Goal: Task Accomplishment & Management: Complete application form

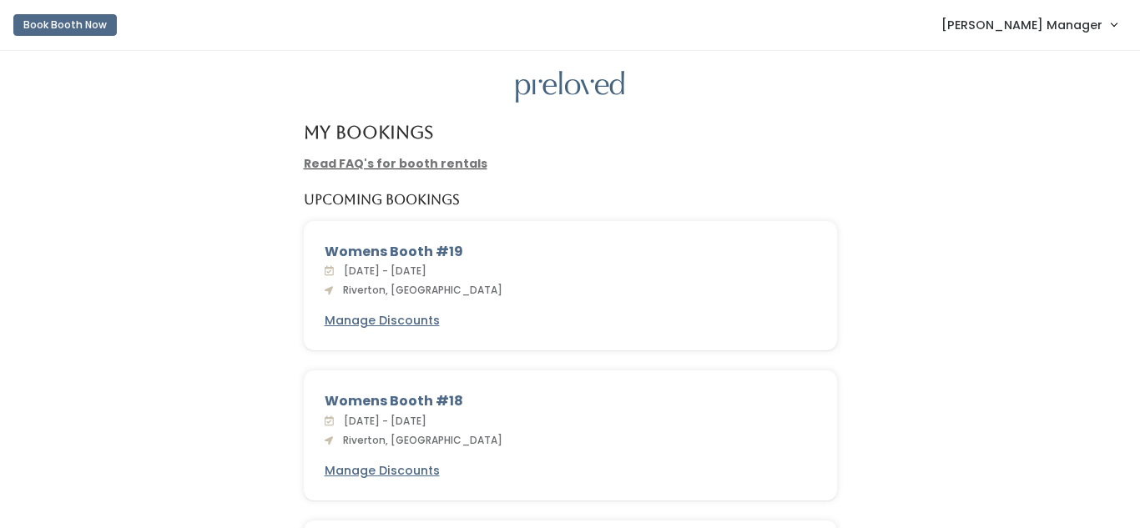
click at [1060, 28] on span "[PERSON_NAME] Manager" at bounding box center [1021, 25] width 161 height 18
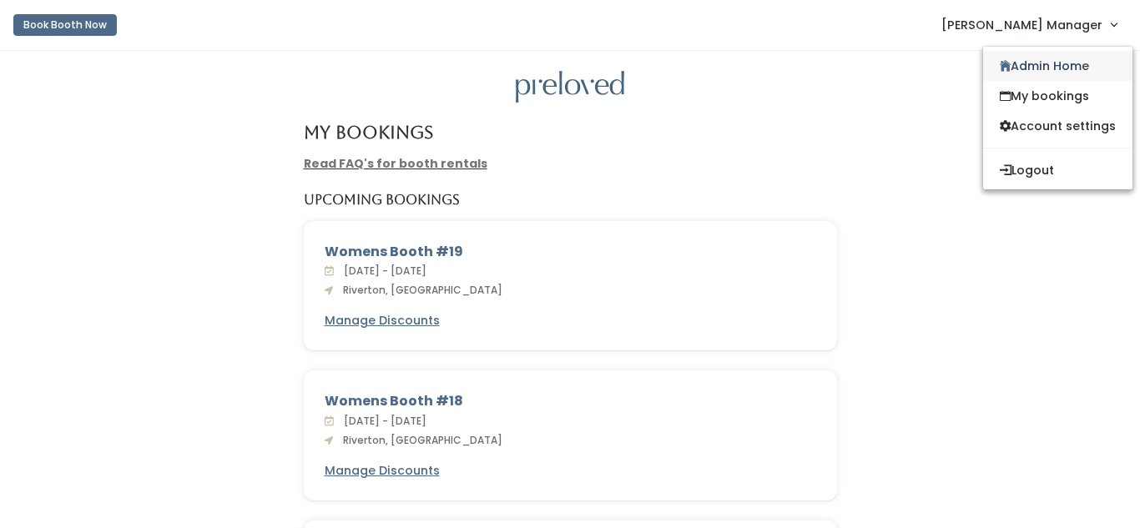
click at [1050, 67] on link "Admin Home" at bounding box center [1057, 66] width 149 height 30
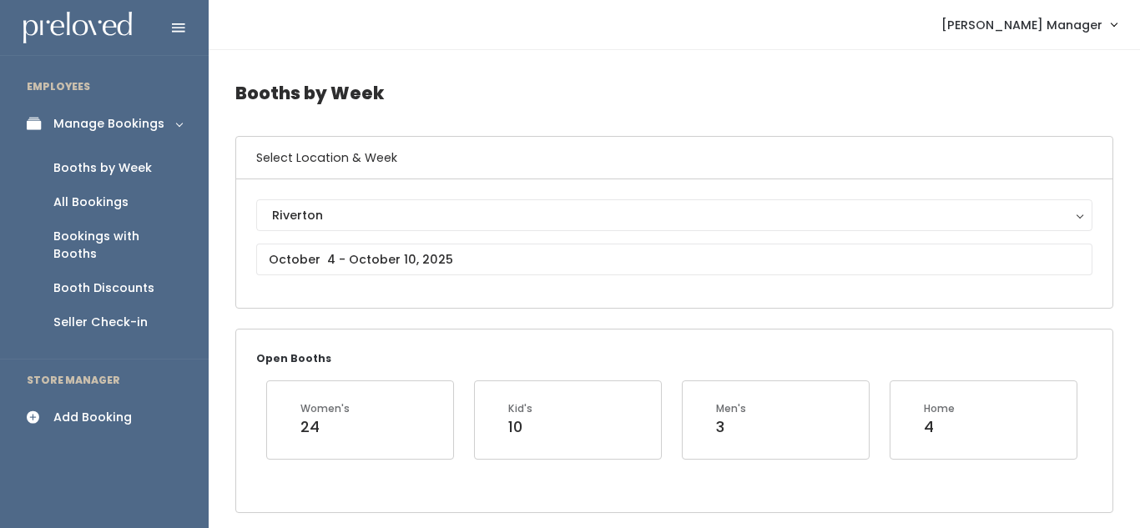
click at [80, 409] on div "Add Booking" at bounding box center [92, 418] width 78 height 18
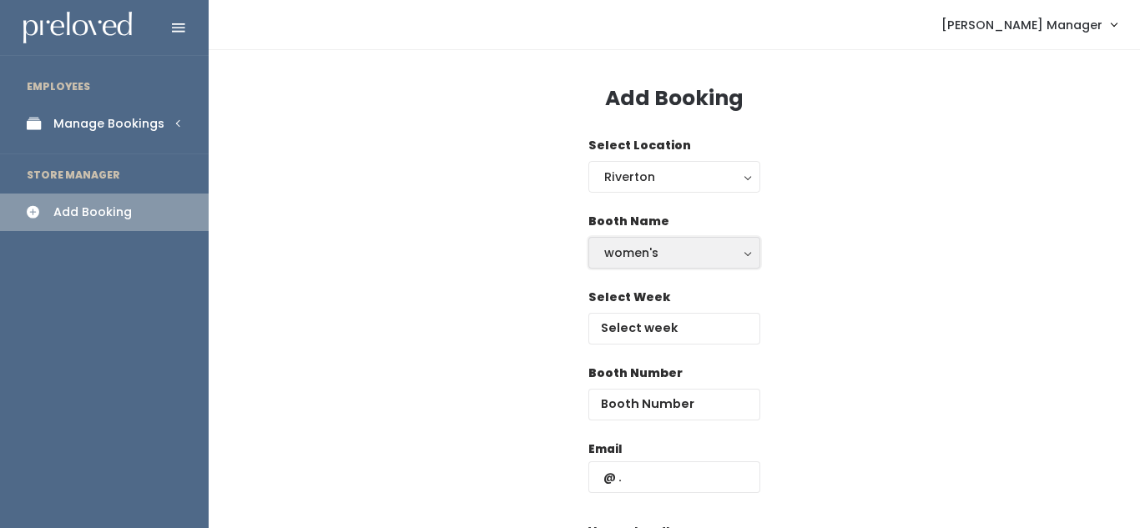
click at [646, 250] on div "women's" at bounding box center [674, 253] width 140 height 18
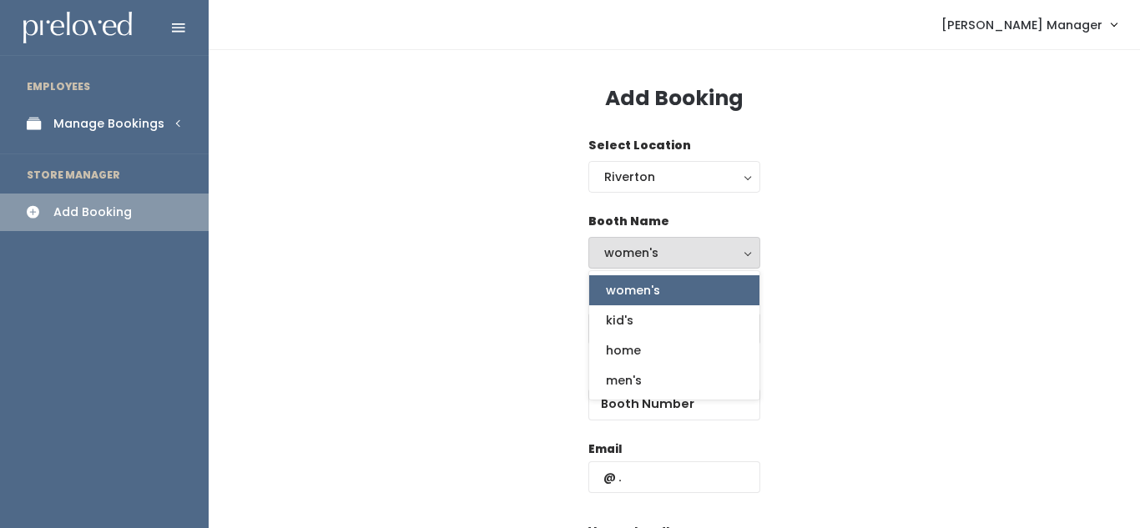
click at [838, 250] on div "Booth Name women's kid's home men's women's women's kid's home men's" at bounding box center [674, 251] width 878 height 76
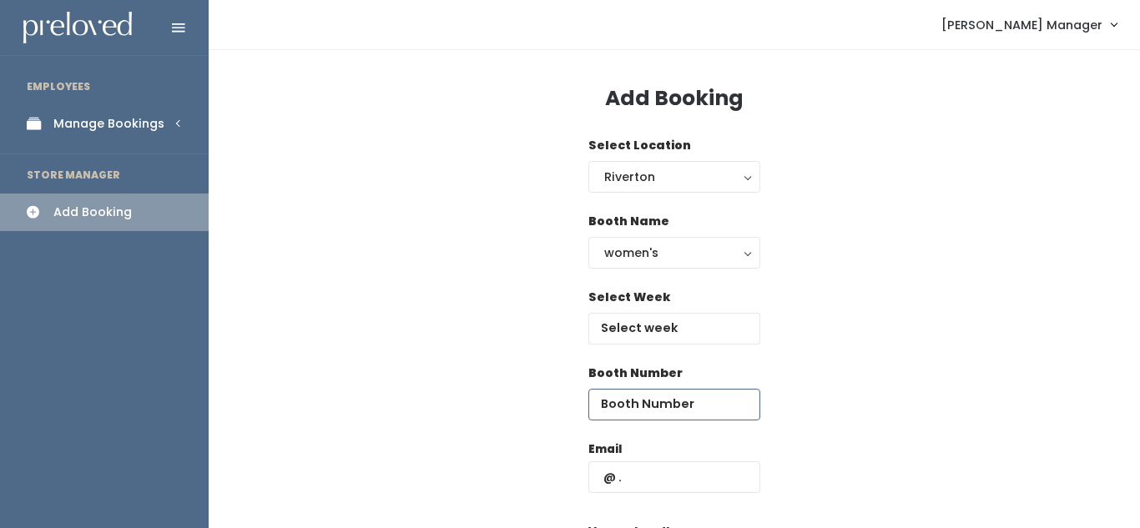
click at [645, 403] on input "number" at bounding box center [674, 405] width 172 height 32
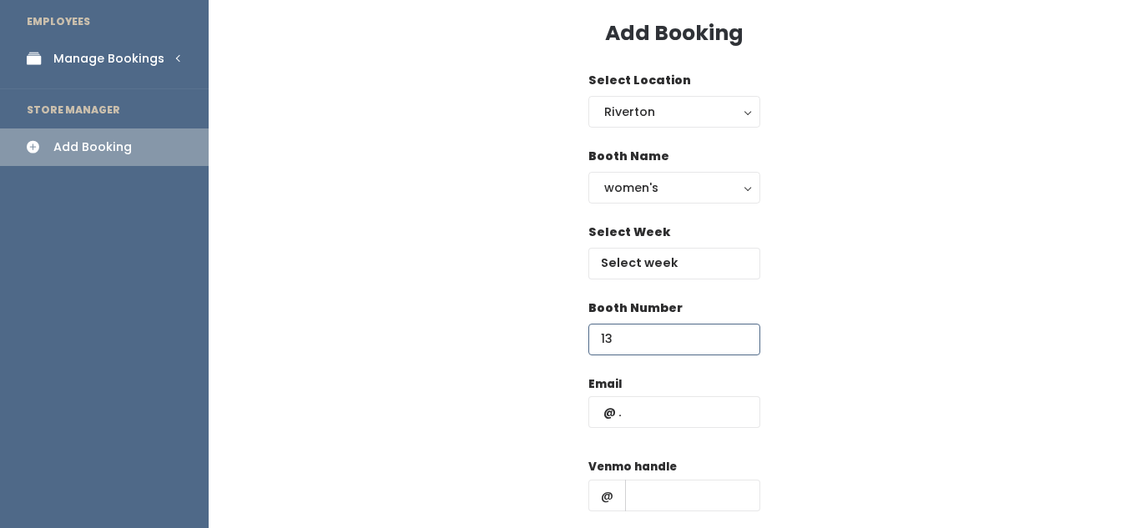
scroll to position [69, 0]
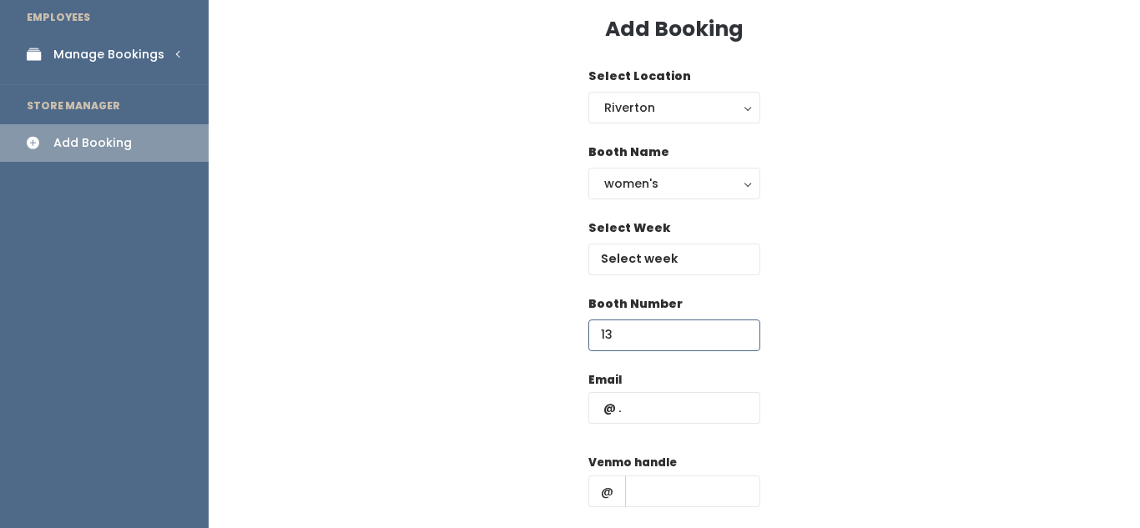
type input "13"
click at [655, 405] on input "text" at bounding box center [674, 408] width 172 height 32
type input "erika"
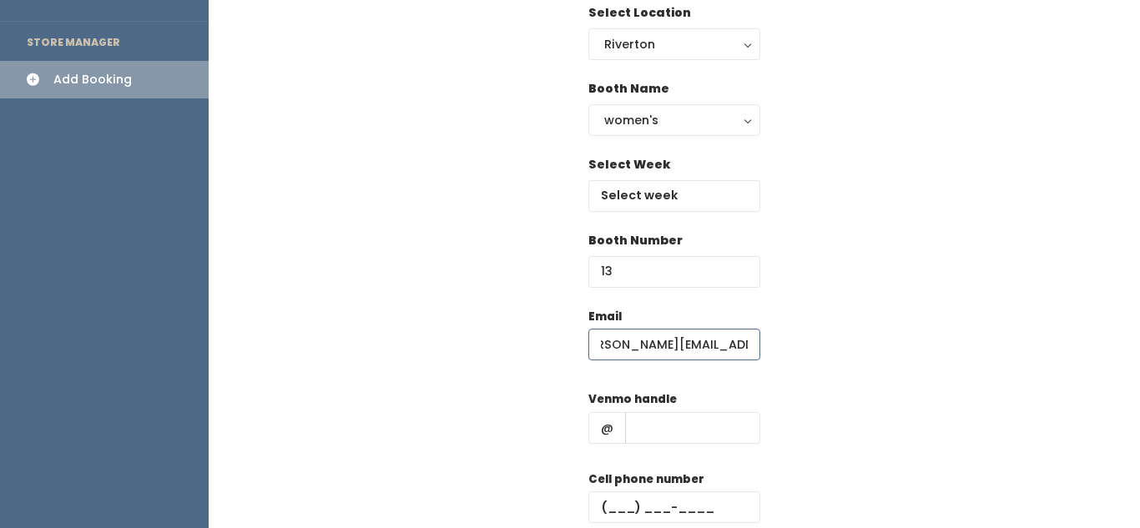
scroll to position [138, 0]
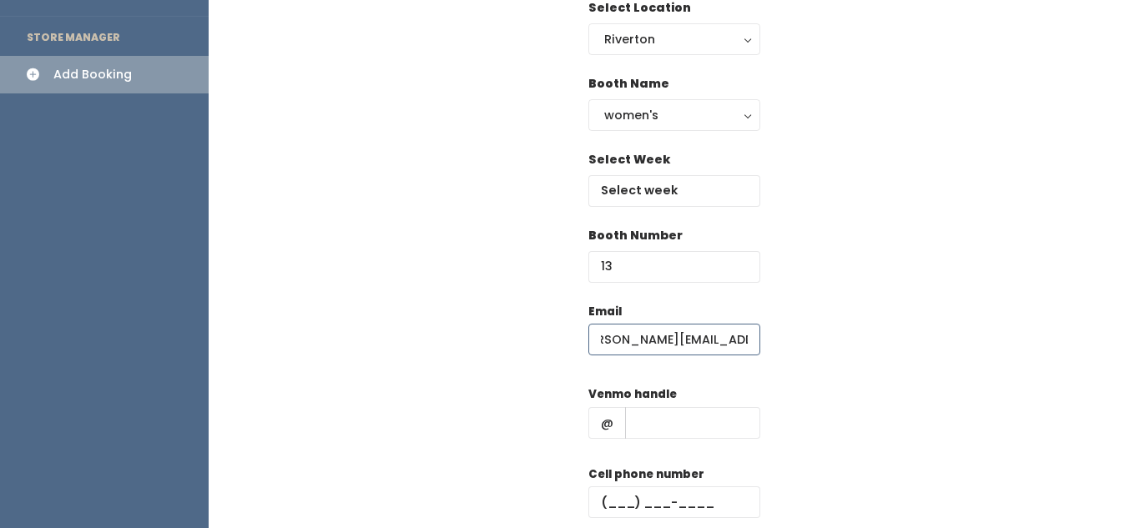
type input "Erika.m.sargent@gmail.com"
click at [678, 413] on input "text" at bounding box center [692, 423] width 135 height 32
type input "hjkh"
click at [642, 495] on input "text" at bounding box center [674, 502] width 172 height 32
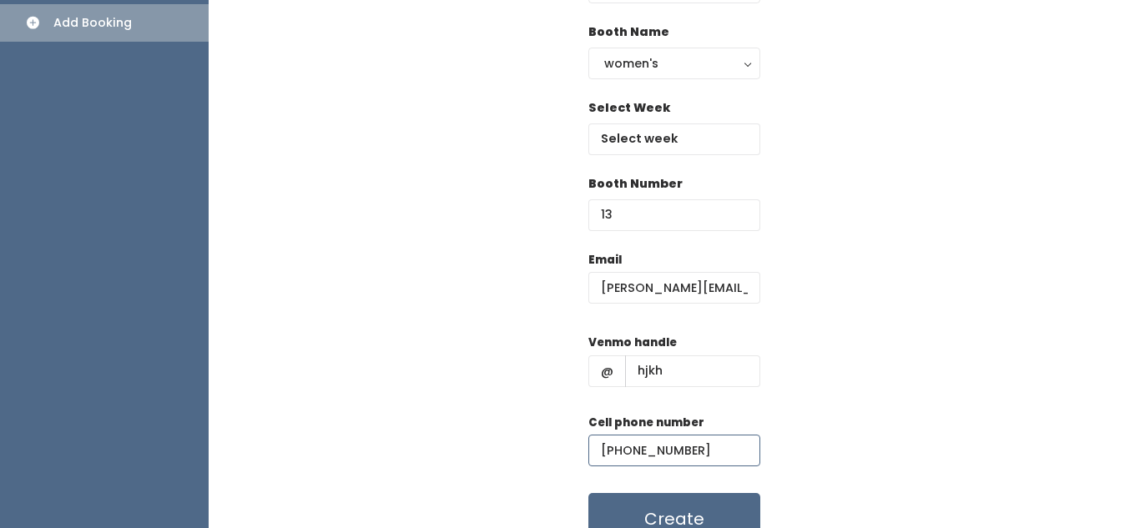
scroll to position [191, 0]
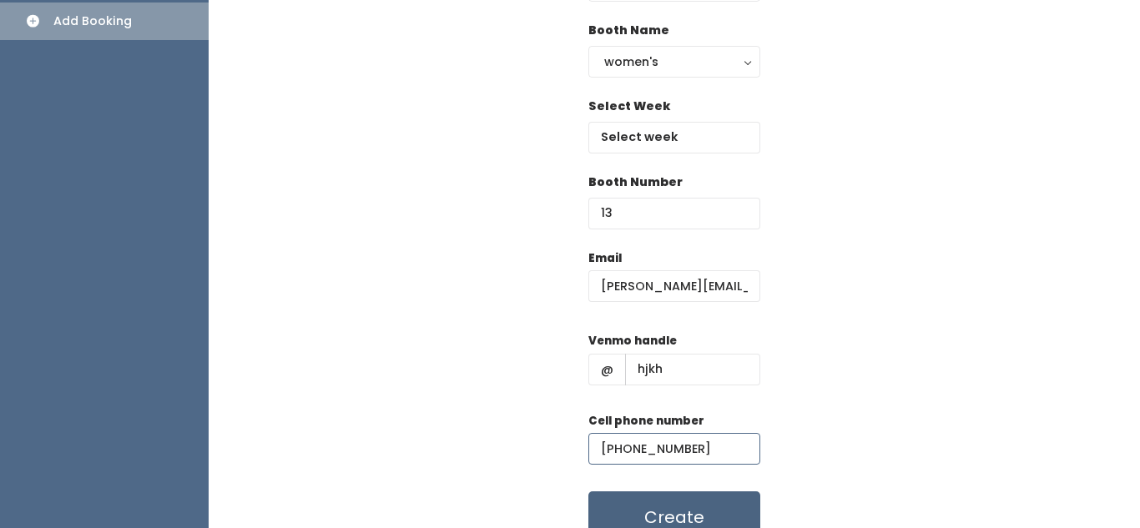
type input "(890) 890-8908"
click at [659, 509] on button "Create" at bounding box center [674, 517] width 172 height 52
click at [615, 135] on input "text" at bounding box center [674, 138] width 172 height 32
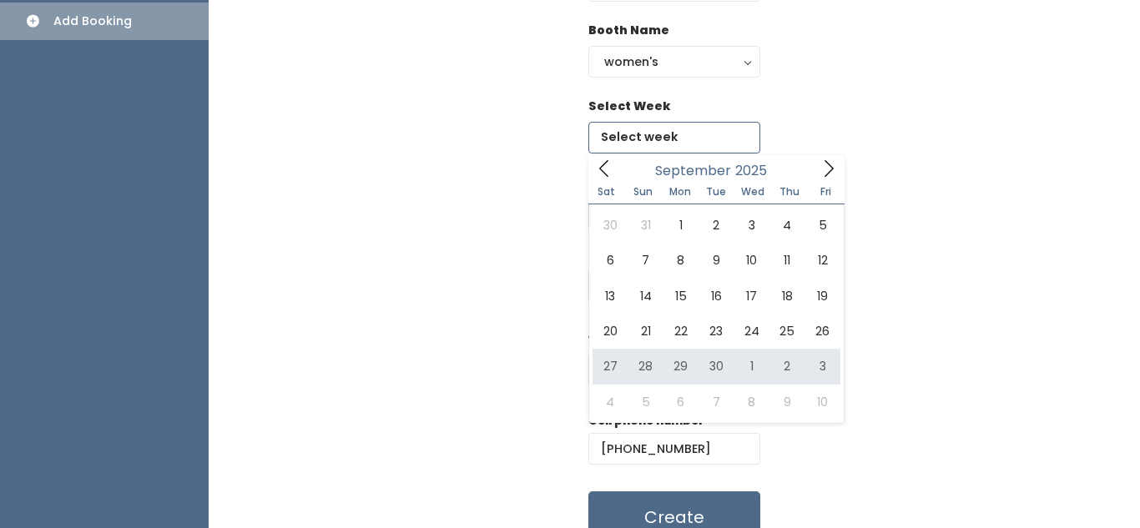
type input "[DATE] to [DATE]"
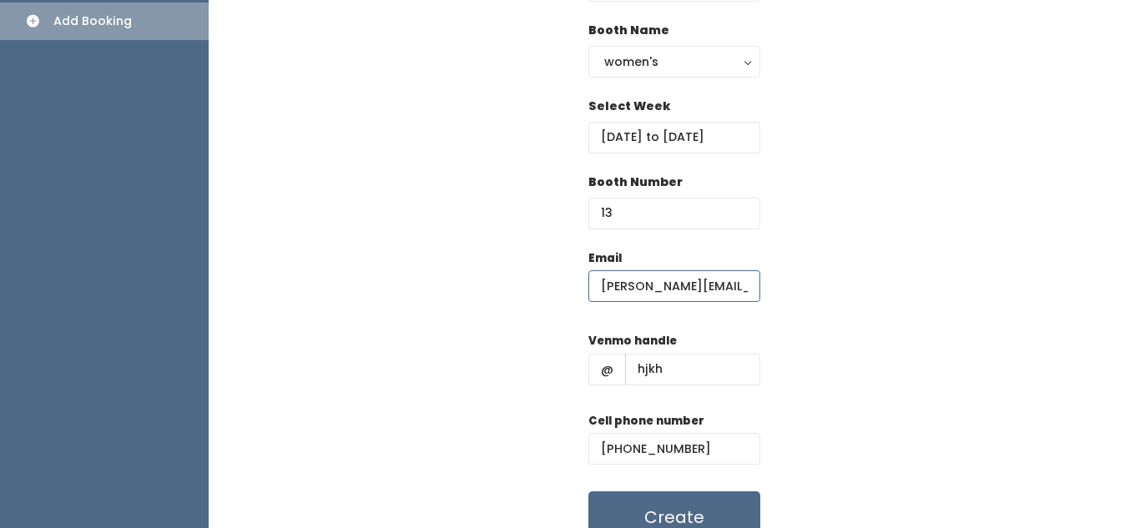
click at [606, 286] on input "Erika.m.sargent@gmail.com" at bounding box center [674, 286] width 172 height 32
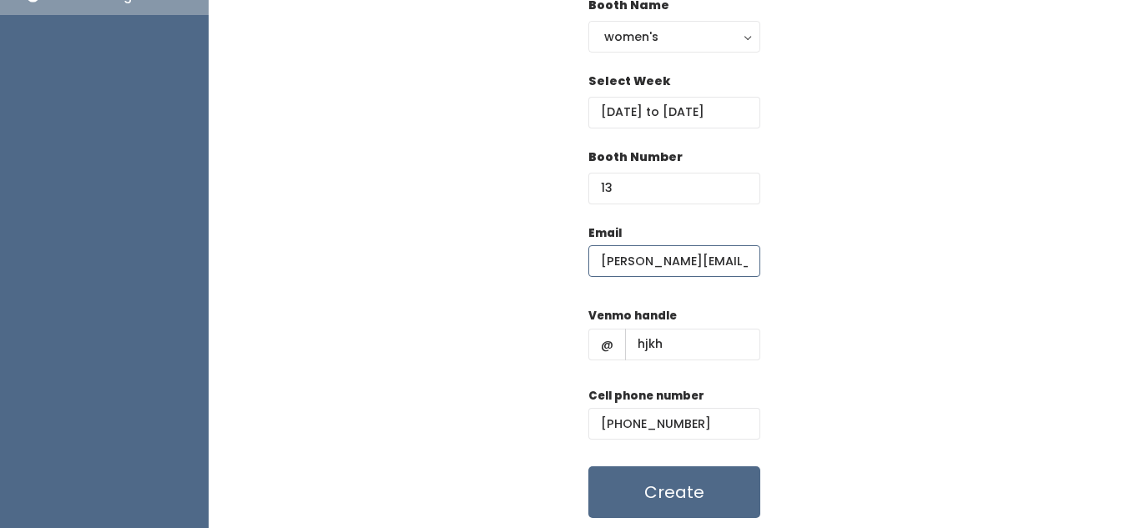
scroll to position [218, 0]
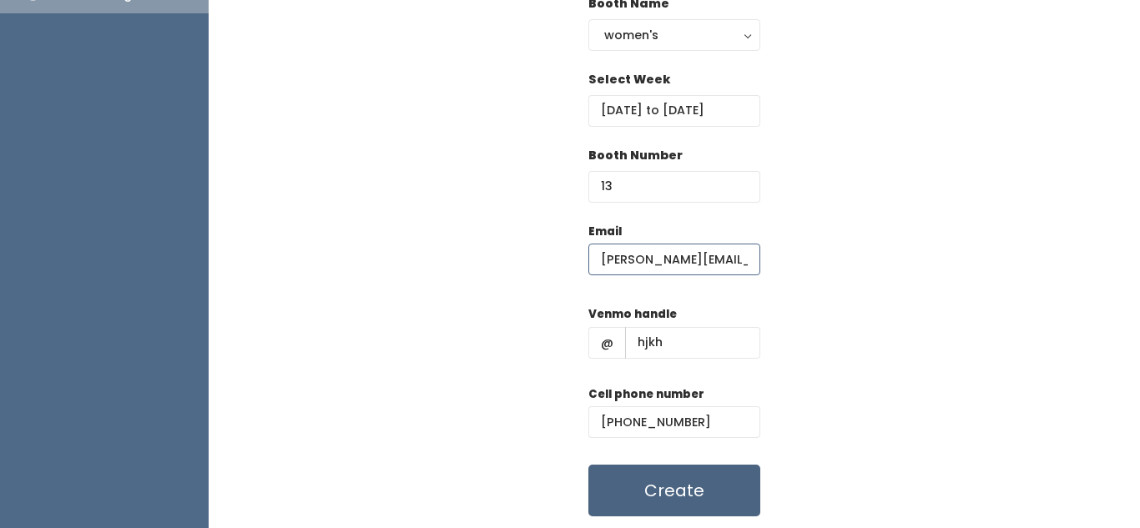
type input "[PERSON_NAME][EMAIL_ADDRESS][PERSON_NAME][DOMAIN_NAME]"
click at [700, 492] on button "Create" at bounding box center [674, 491] width 172 height 52
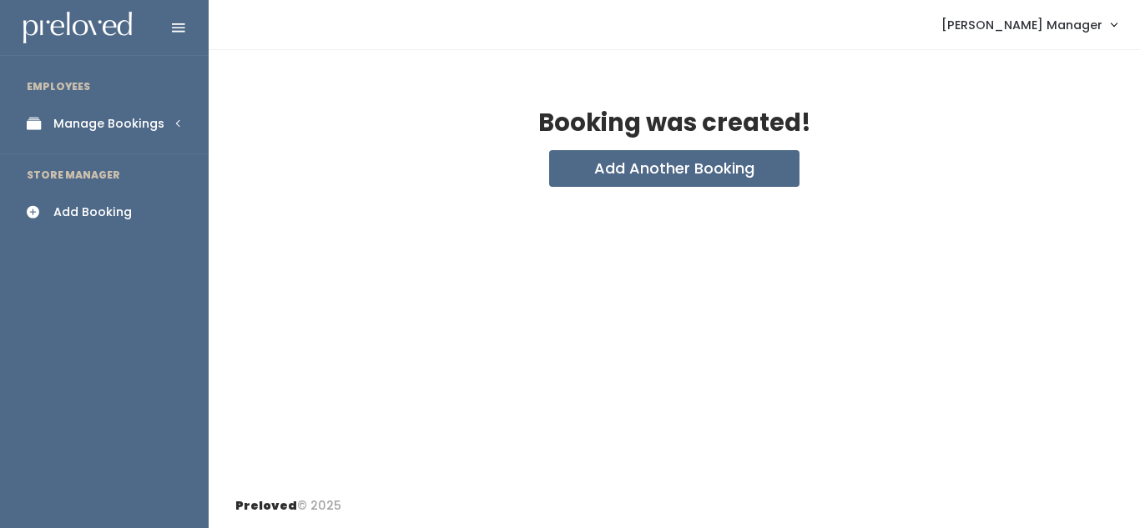
click at [137, 118] on div "Manage Bookings" at bounding box center [108, 124] width 111 height 18
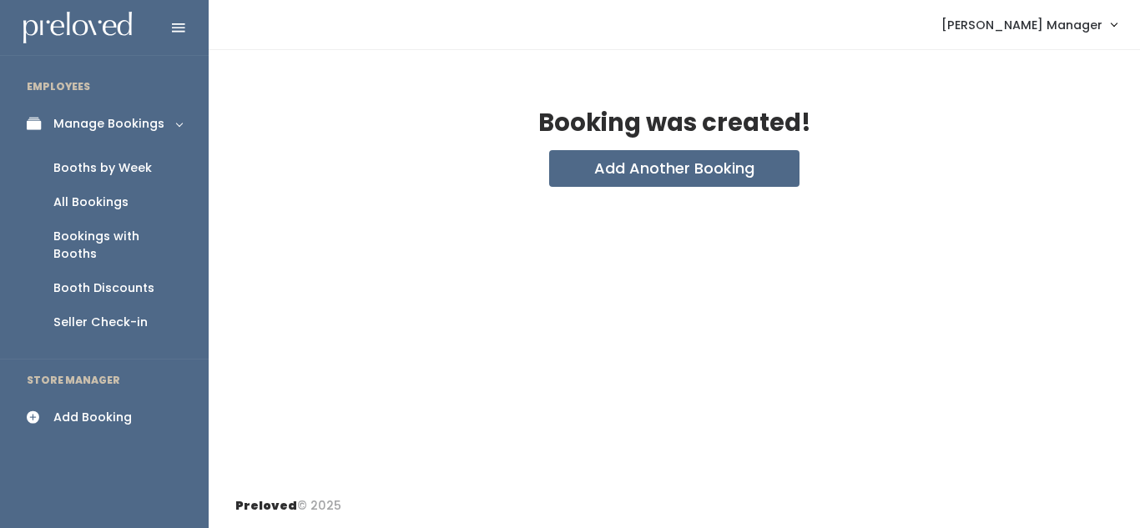
click at [121, 161] on div "Booths by Week" at bounding box center [102, 168] width 98 height 18
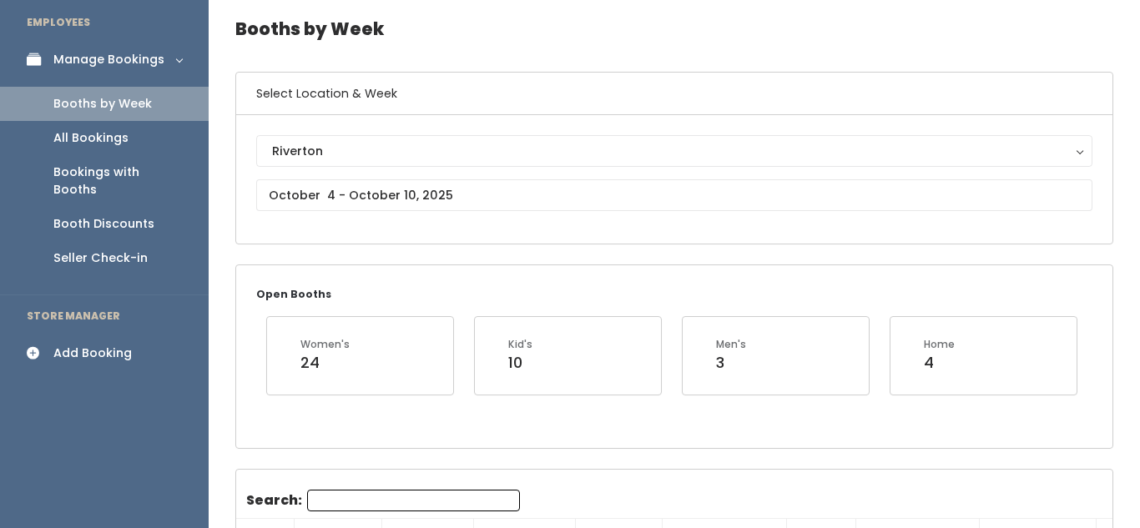
scroll to position [66, 0]
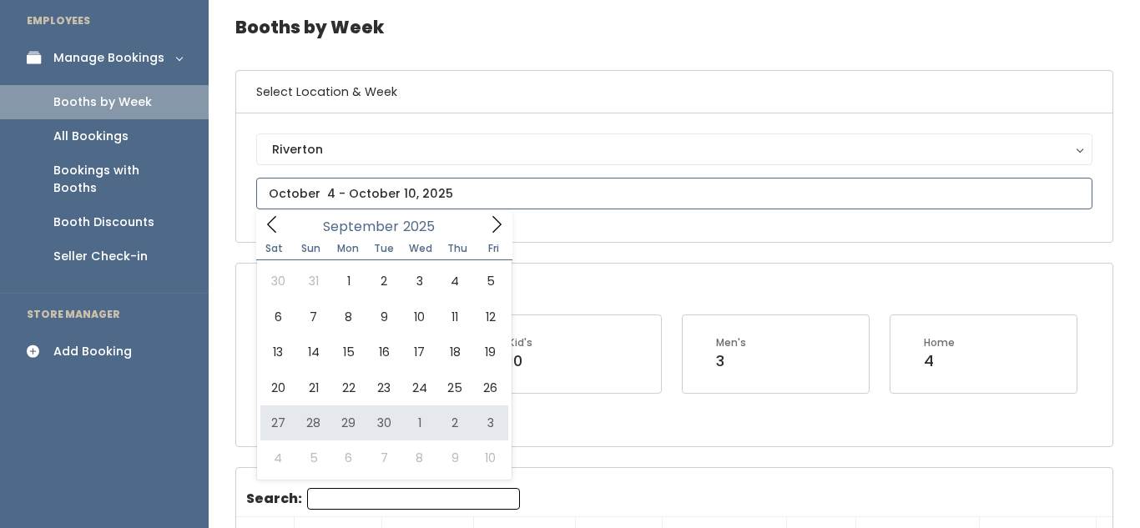
type input "September 27 to October 3"
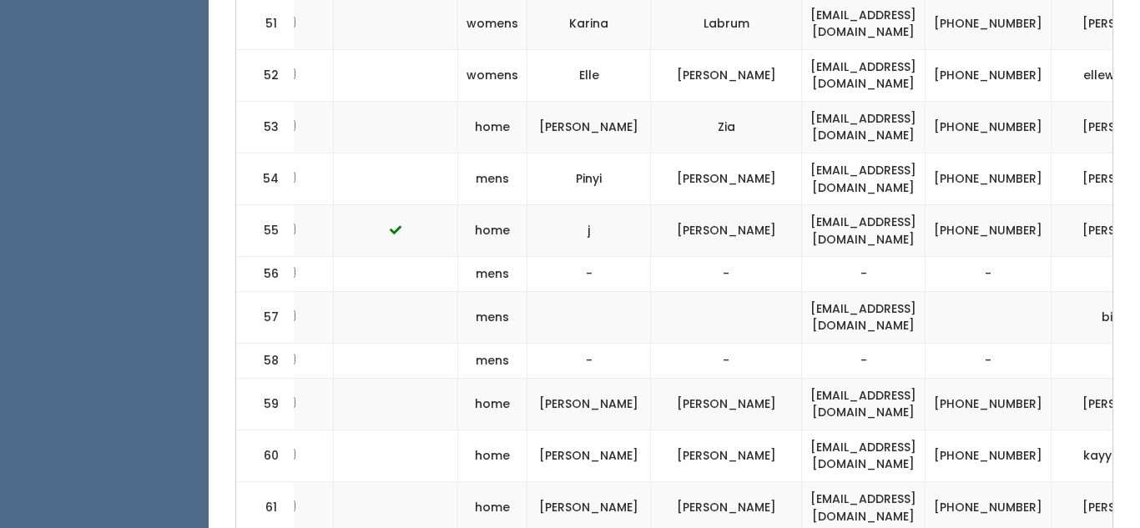
scroll to position [3530, 0]
drag, startPoint x: 792, startPoint y: 141, endPoint x: 944, endPoint y: 147, distance: 152.0
click at [925, 379] on td "[EMAIL_ADDRESS][DOMAIN_NAME]" at bounding box center [863, 405] width 123 height 52
copy td "[EMAIL_ADDRESS][DOMAIN_NAME]"
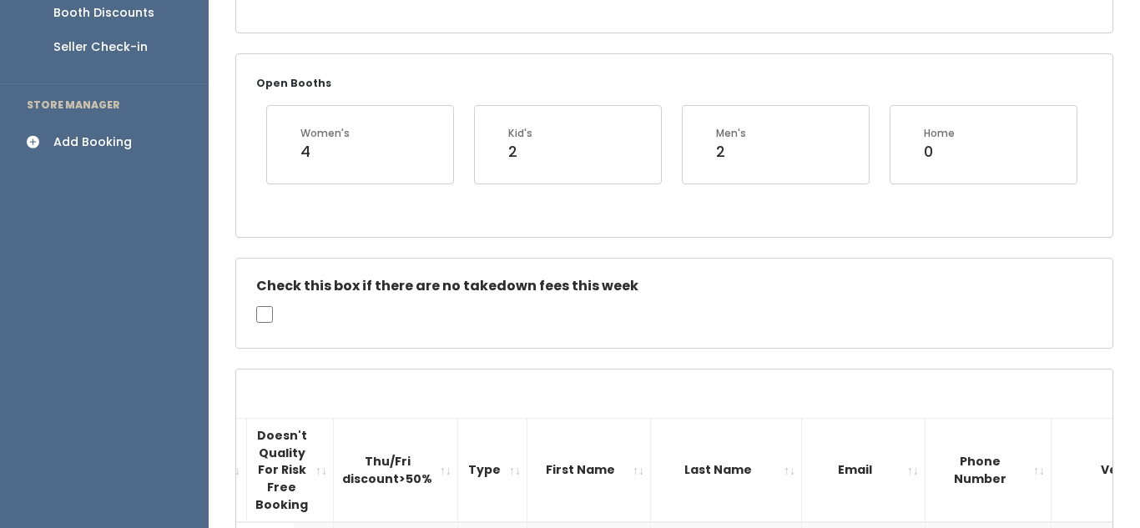
scroll to position [0, 0]
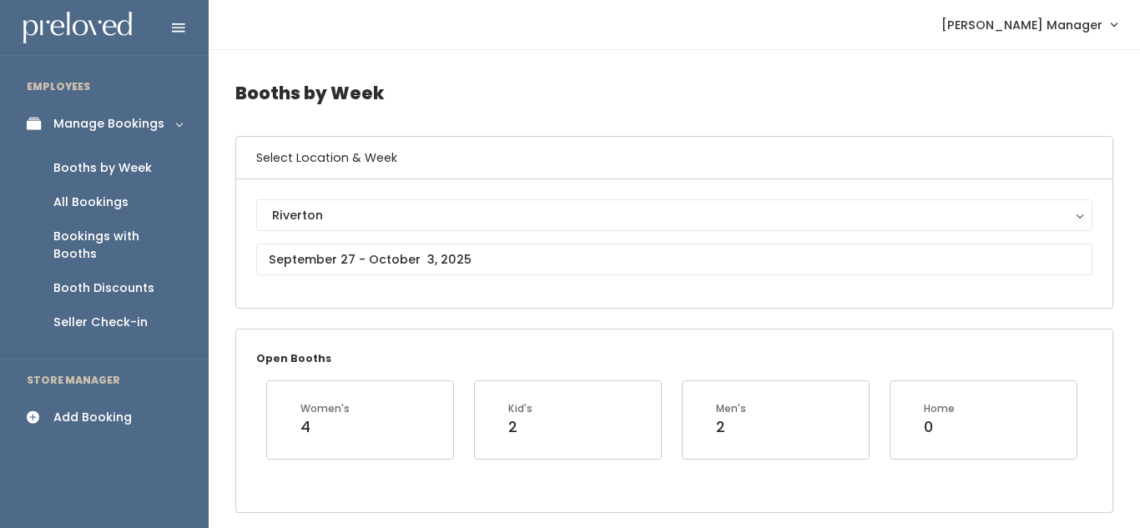
click at [45, 410] on icon at bounding box center [38, 417] width 23 height 14
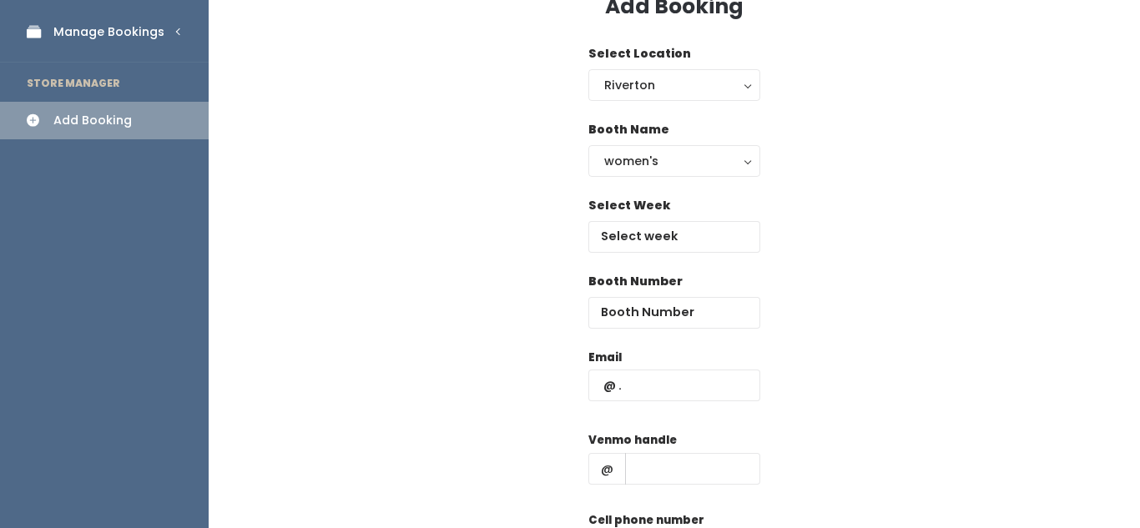
scroll to position [96, 0]
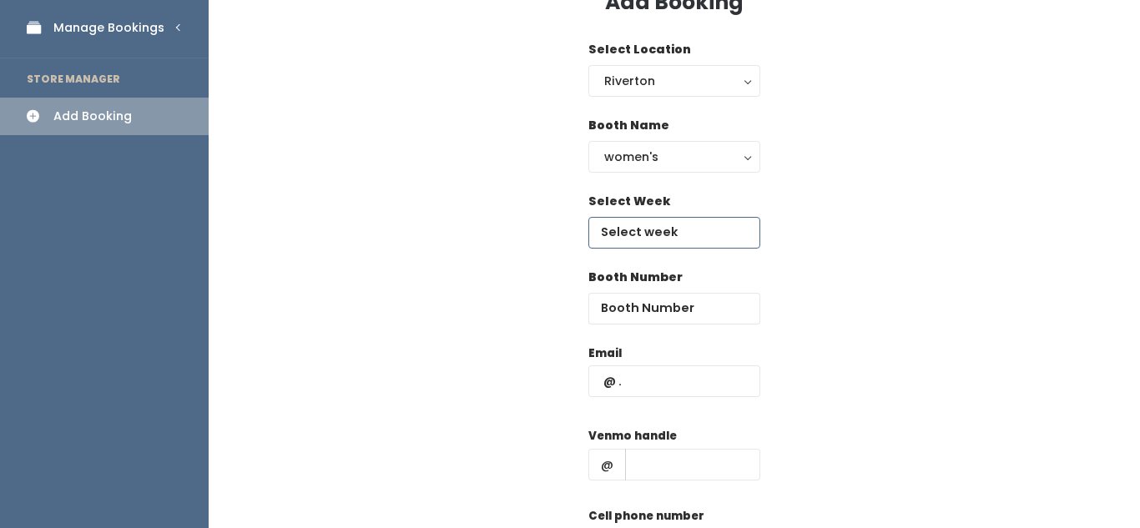
click at [674, 229] on input "text" at bounding box center [674, 233] width 172 height 32
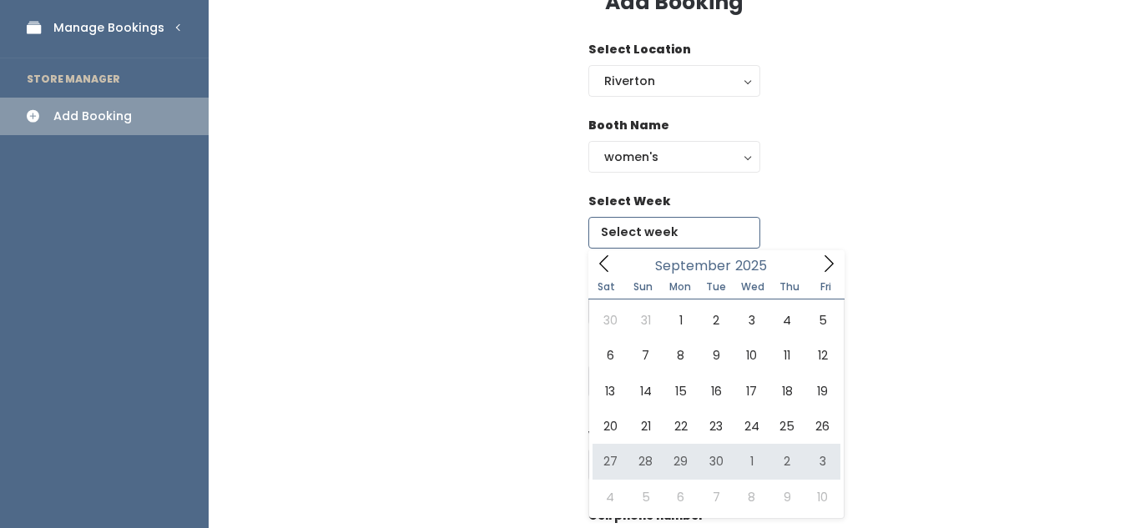
type input "[DATE] to [DATE]"
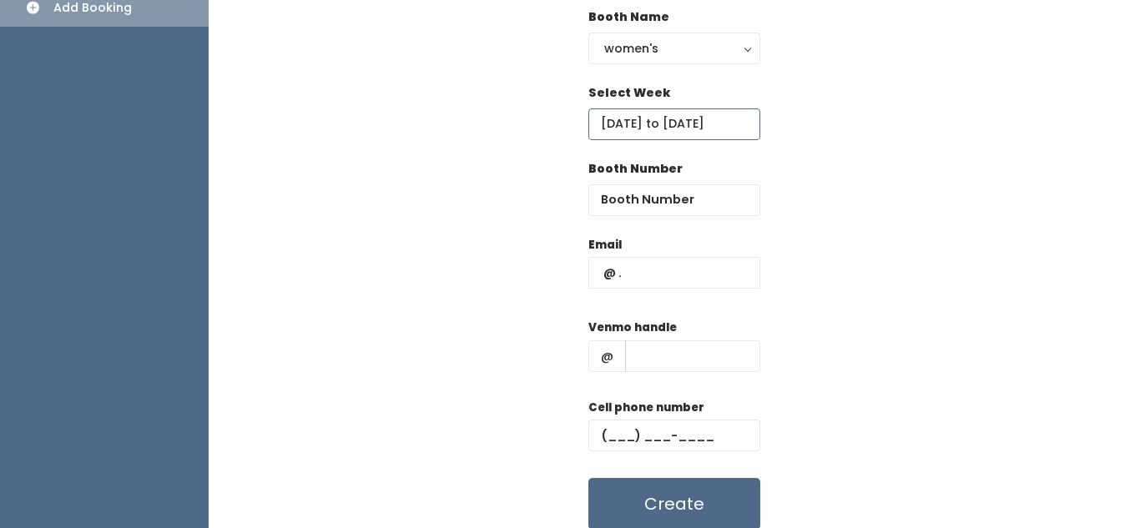
scroll to position [208, 0]
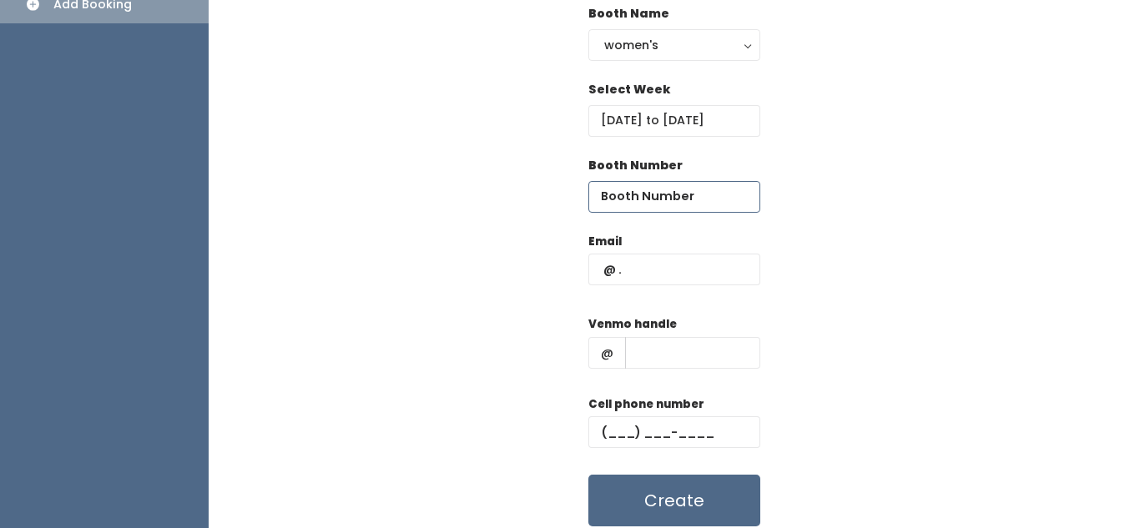
click at [683, 198] on input "number" at bounding box center [674, 197] width 172 height 32
type input "58"
click at [647, 265] on input "text" at bounding box center [674, 270] width 172 height 32
paste input "[EMAIL_ADDRESS][DOMAIN_NAME]"
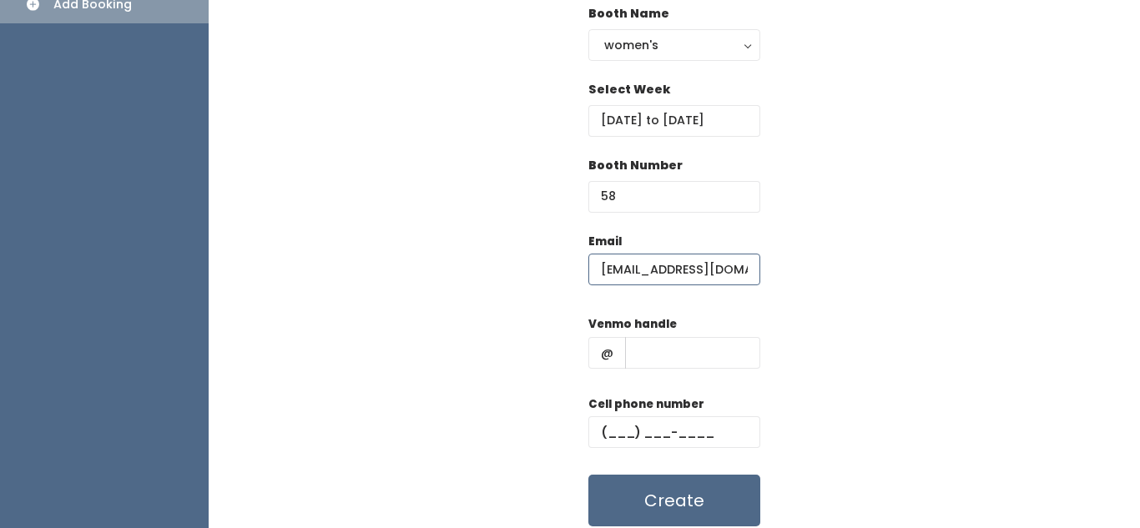
type input "[EMAIL_ADDRESS][DOMAIN_NAME]"
click at [632, 364] on input "text" at bounding box center [692, 353] width 135 height 32
type input "hkjhkj"
click at [632, 428] on input "text" at bounding box center [674, 432] width 172 height 32
type input "[PHONE_NUMBER]"
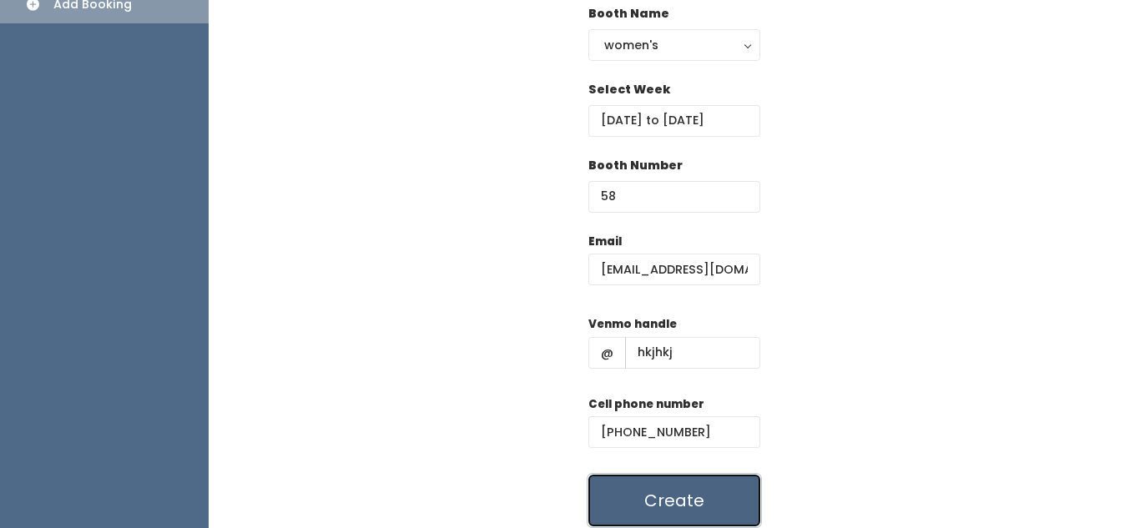
click at [646, 487] on button "Create" at bounding box center [674, 501] width 172 height 52
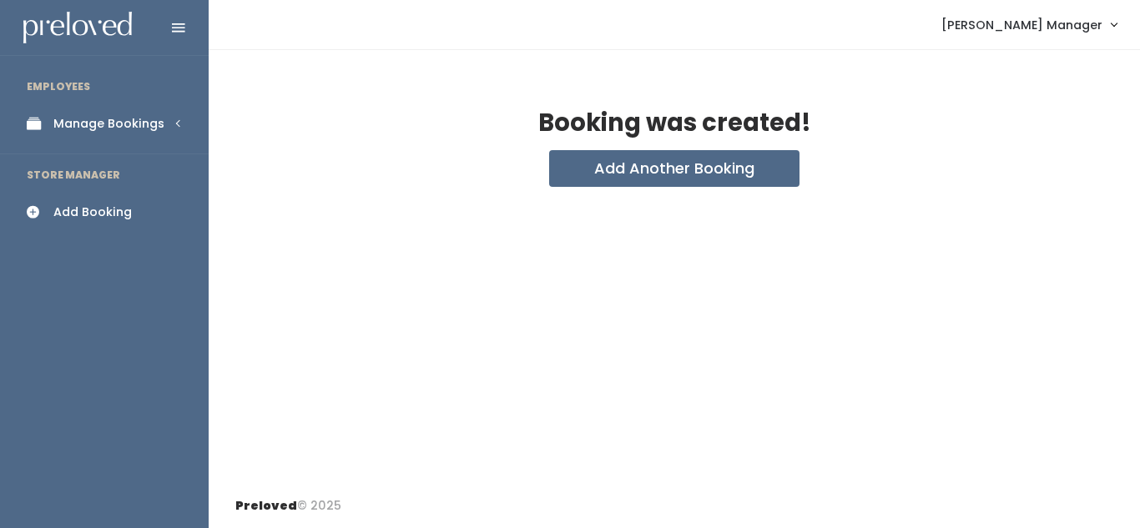
click at [127, 131] on div "Manage Bookings" at bounding box center [108, 124] width 111 height 18
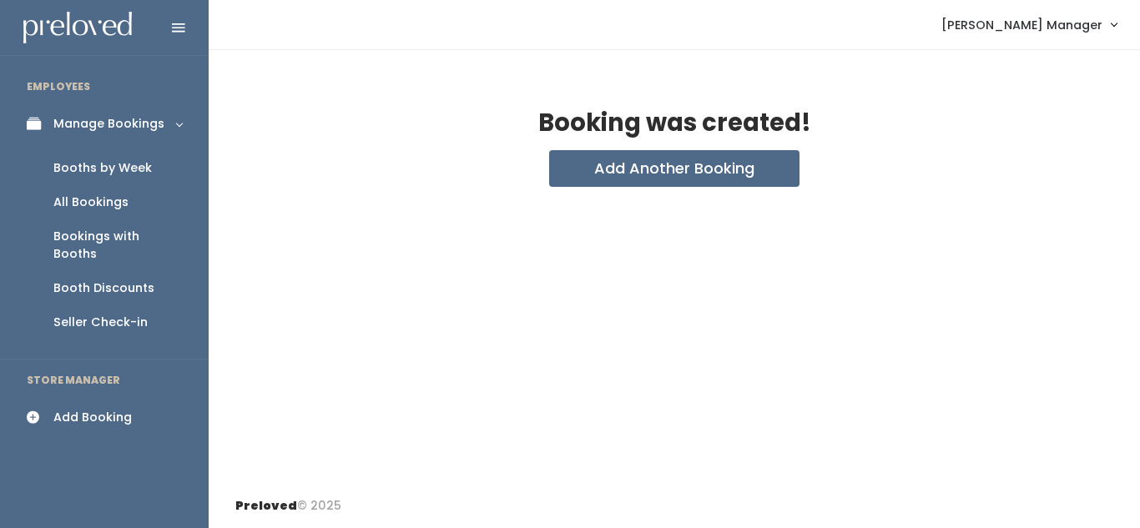
click at [124, 162] on div "Booths by Week" at bounding box center [102, 168] width 98 height 18
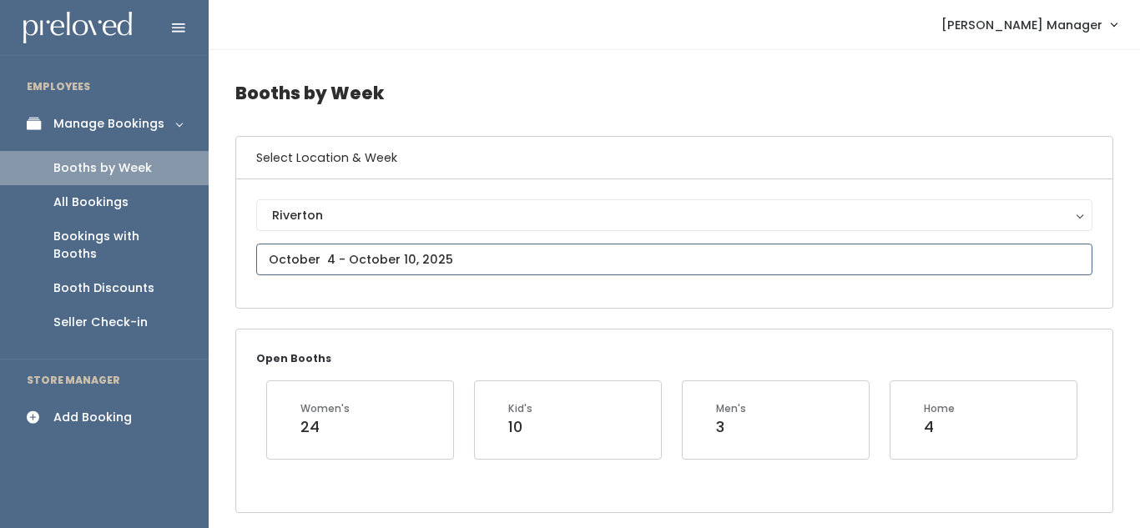
click at [444, 265] on input "text" at bounding box center [674, 260] width 836 height 32
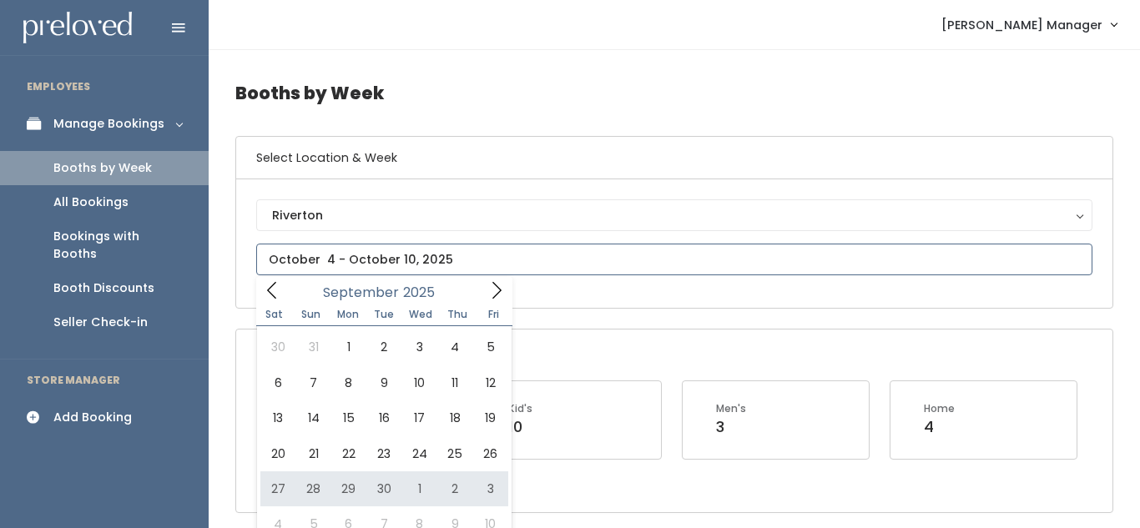
type input "[DATE] to [DATE]"
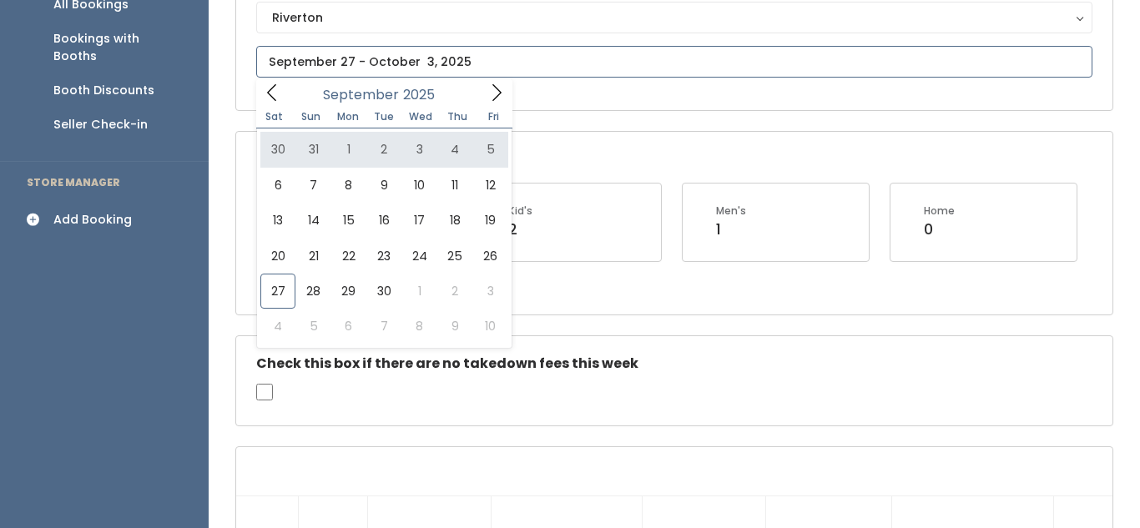
scroll to position [201, 0]
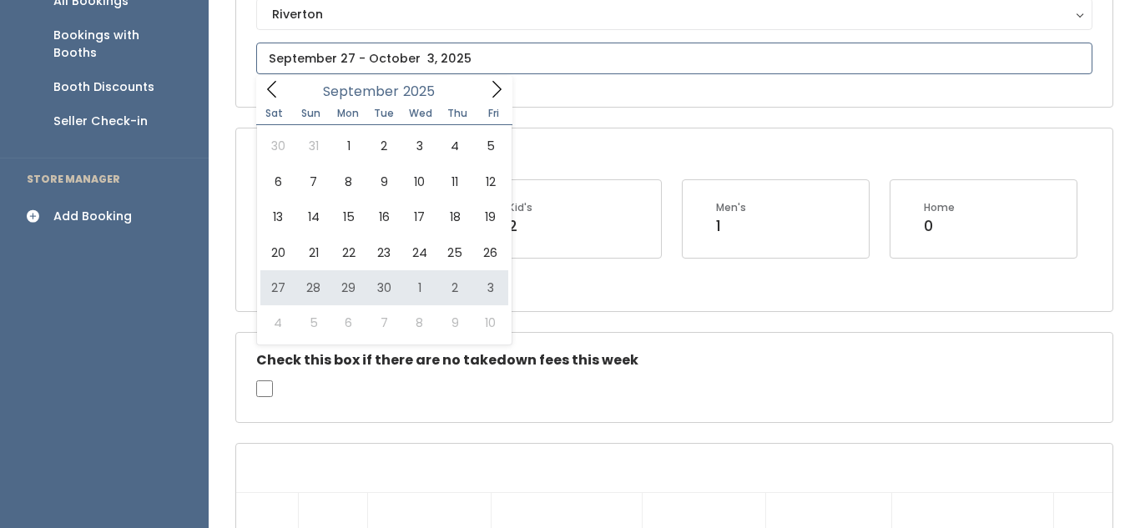
type input "[DATE] to [DATE]"
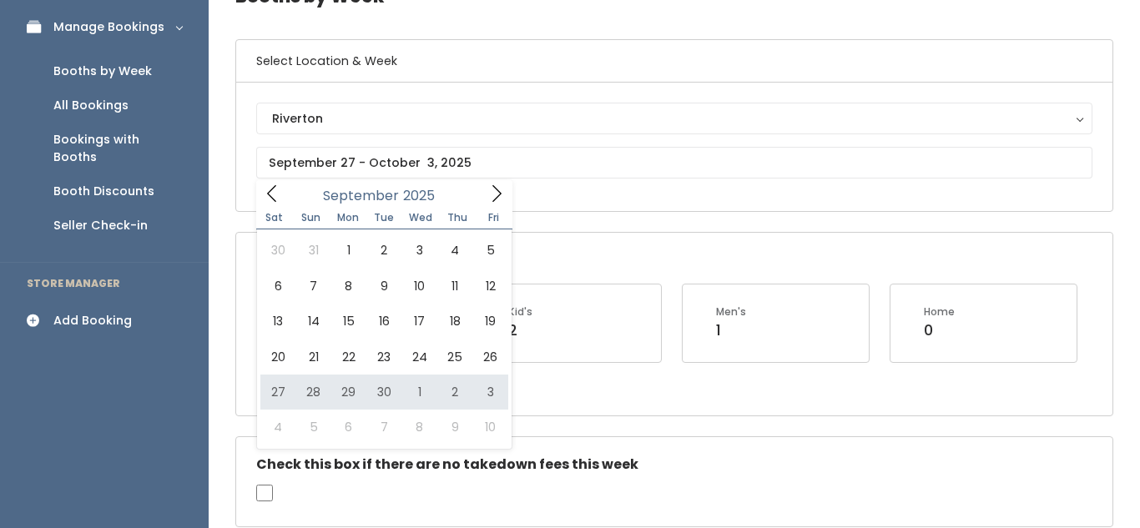
type input "September 27 to October 3"
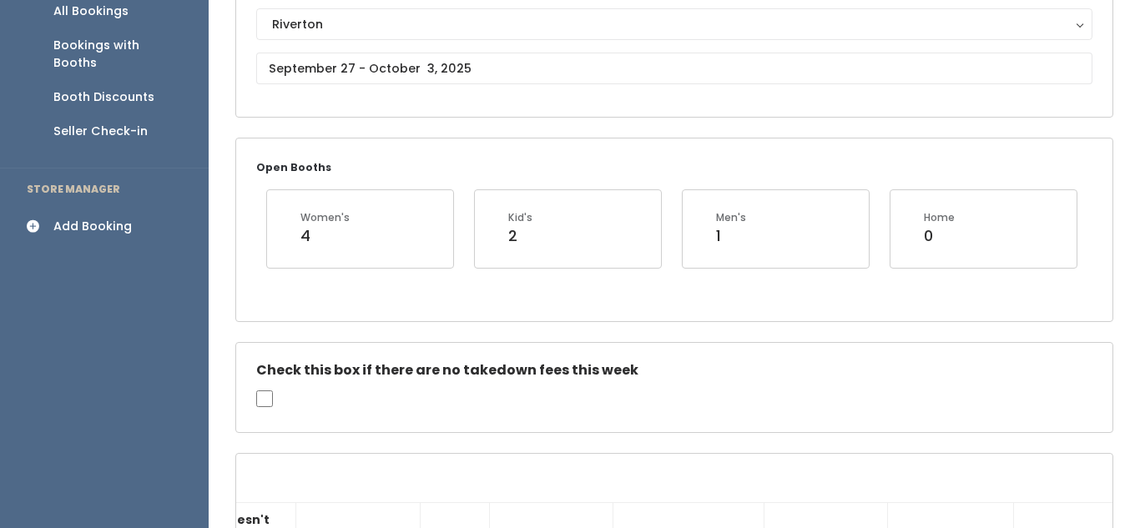
scroll to position [193, 0]
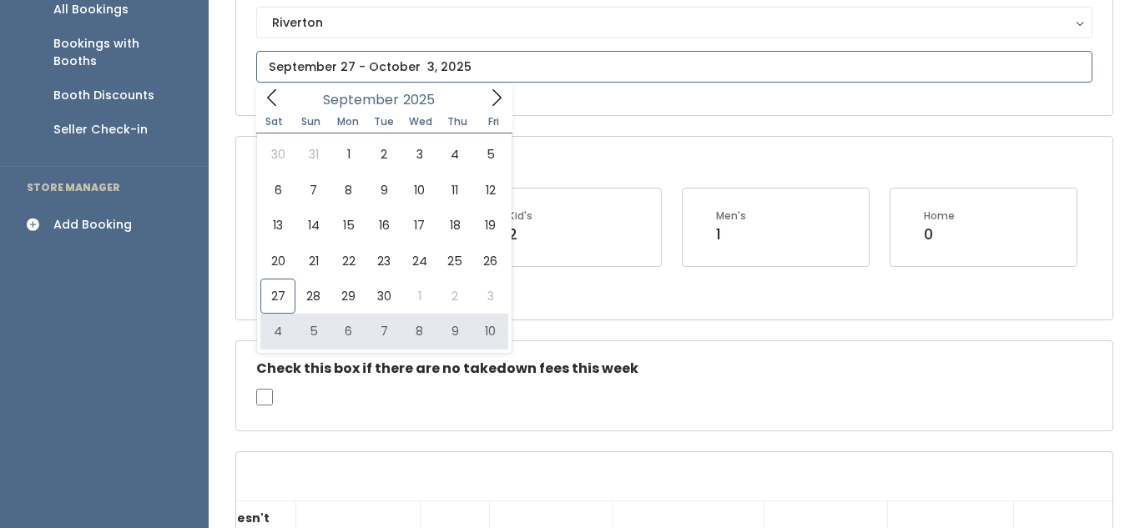
type input "October 4 to October 10"
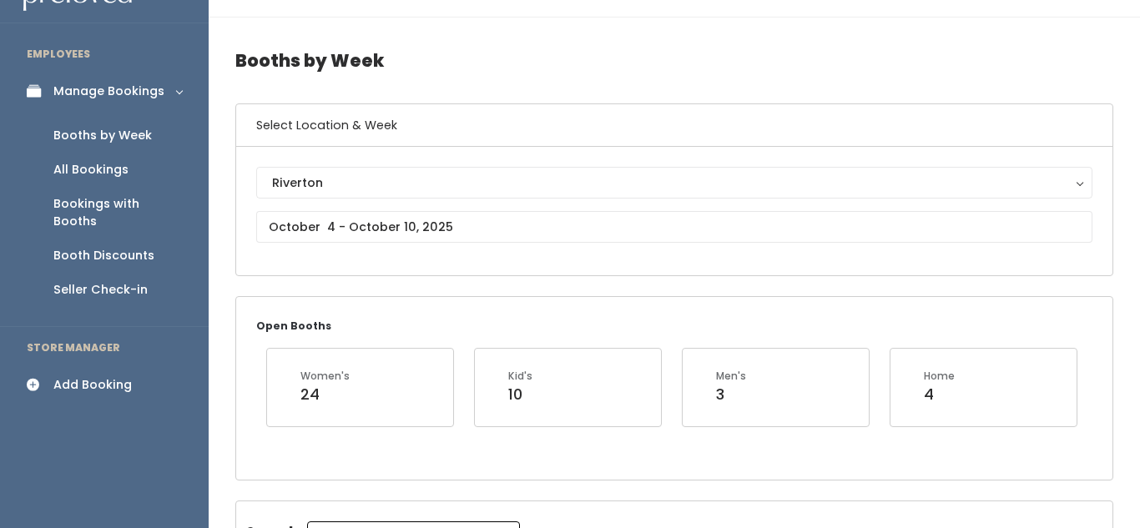
scroll to position [34, 0]
click at [378, 222] on input "text" at bounding box center [674, 225] width 836 height 32
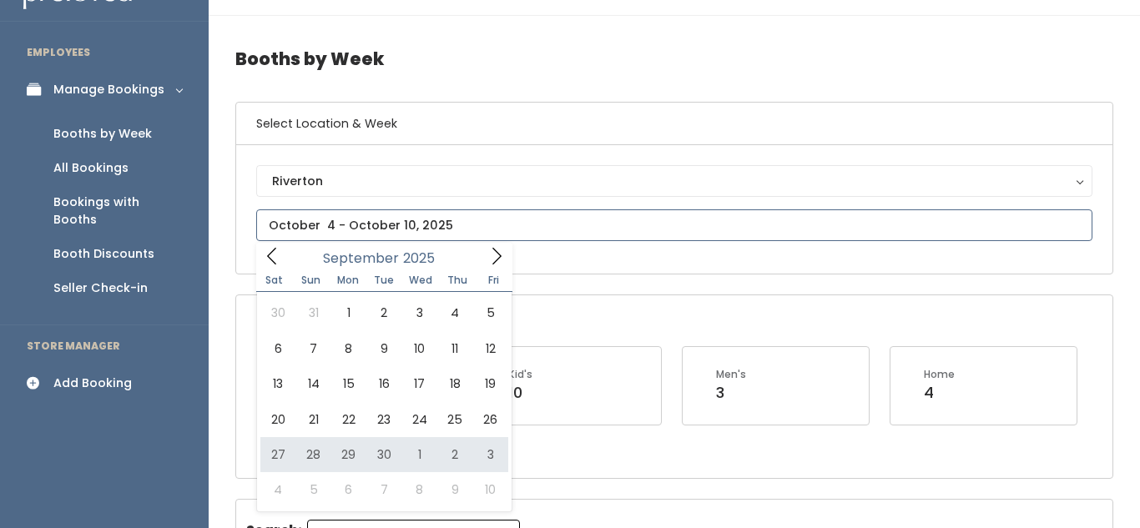
type input "September 27 to October 3"
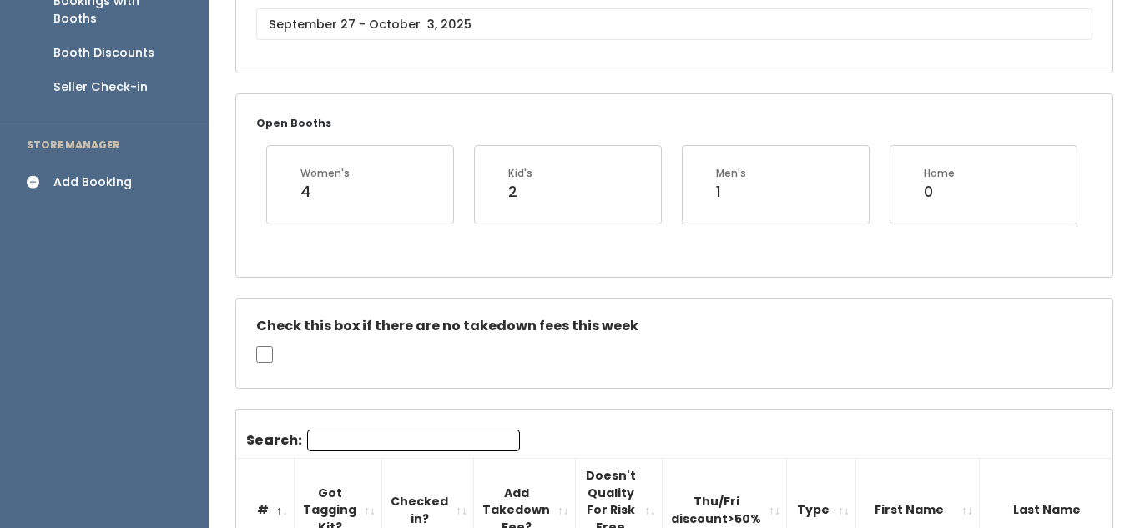
click at [391, 437] on input "Search:" at bounding box center [413, 441] width 213 height 22
type input "[DEMOGRAPHIC_DATA]"
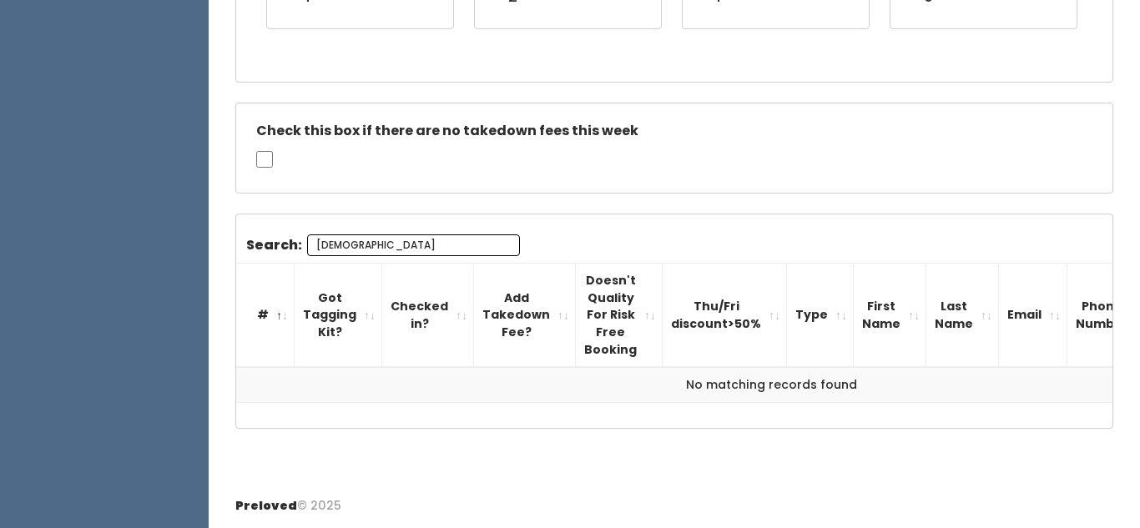
scroll to position [430, 0]
drag, startPoint x: 361, startPoint y: 246, endPoint x: 304, endPoint y: 242, distance: 57.7
click at [307, 242] on input "[DEMOGRAPHIC_DATA]" at bounding box center [413, 246] width 213 height 22
type input "[DEMOGRAPHIC_DATA]"
drag, startPoint x: 365, startPoint y: 250, endPoint x: 301, endPoint y: 246, distance: 64.4
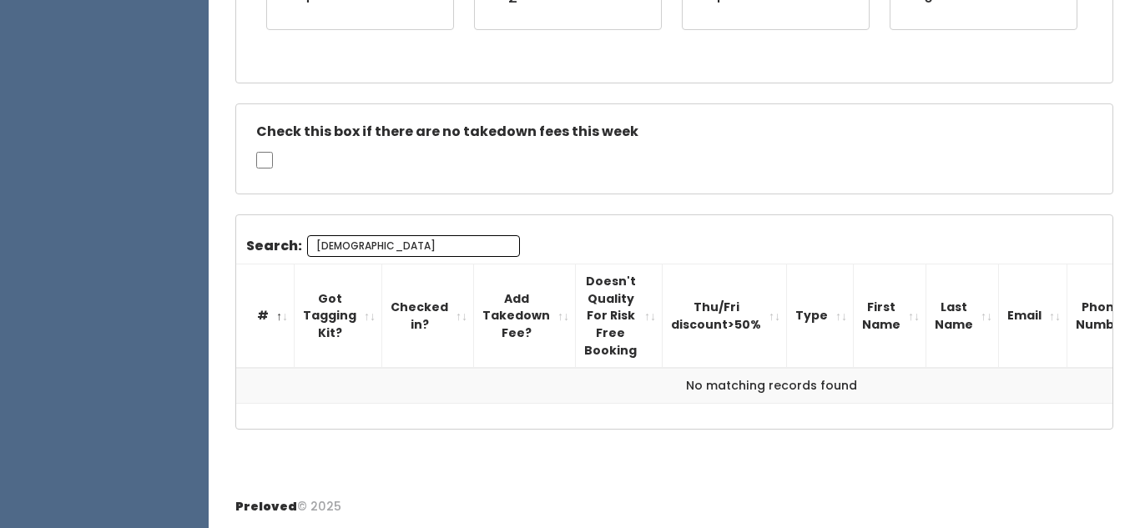
click at [301, 246] on label "Search: [PERSON_NAME]" at bounding box center [383, 246] width 274 height 22
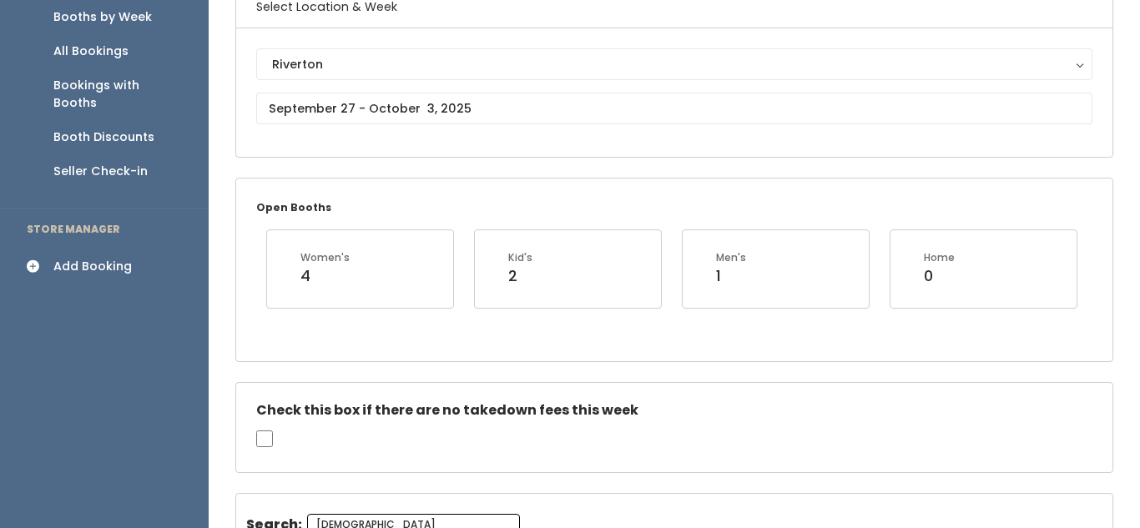
scroll to position [148, 0]
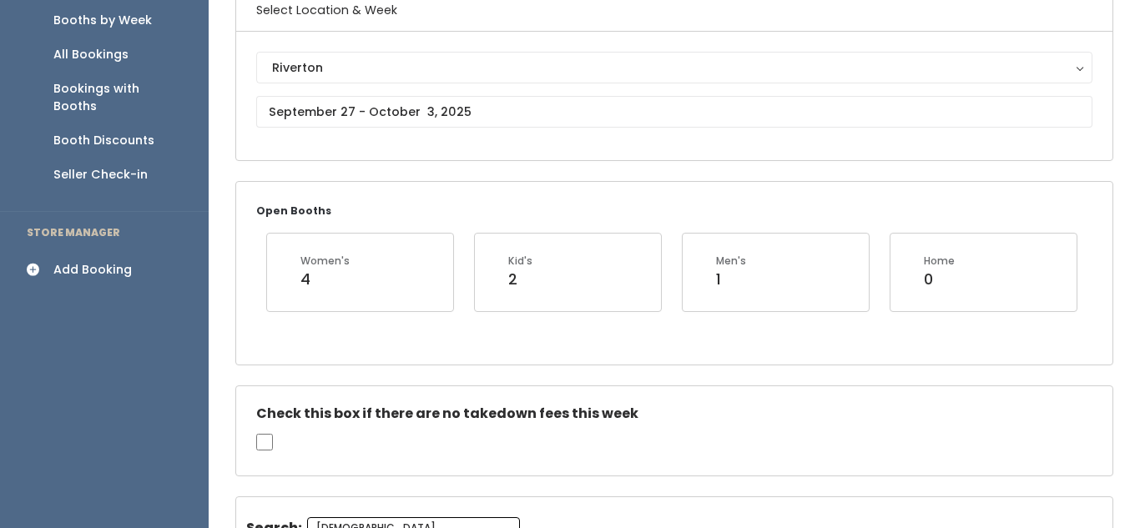
type input "[DEMOGRAPHIC_DATA]"
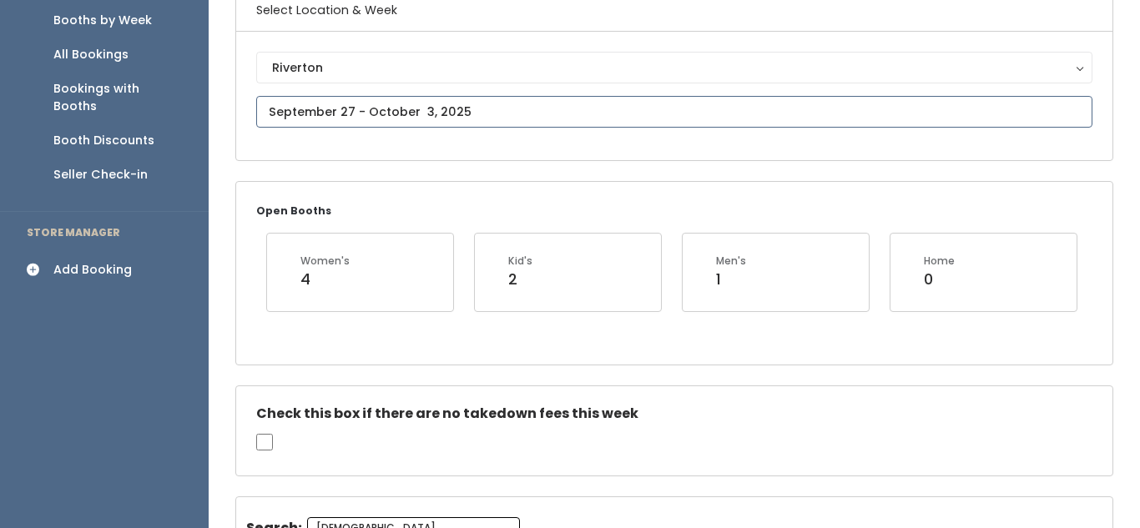
click at [411, 118] on body "EMPLOYEES Manage Bookings Booths by Week All Bookings Bookings with Booths Boot…" at bounding box center [570, 331] width 1140 height 959
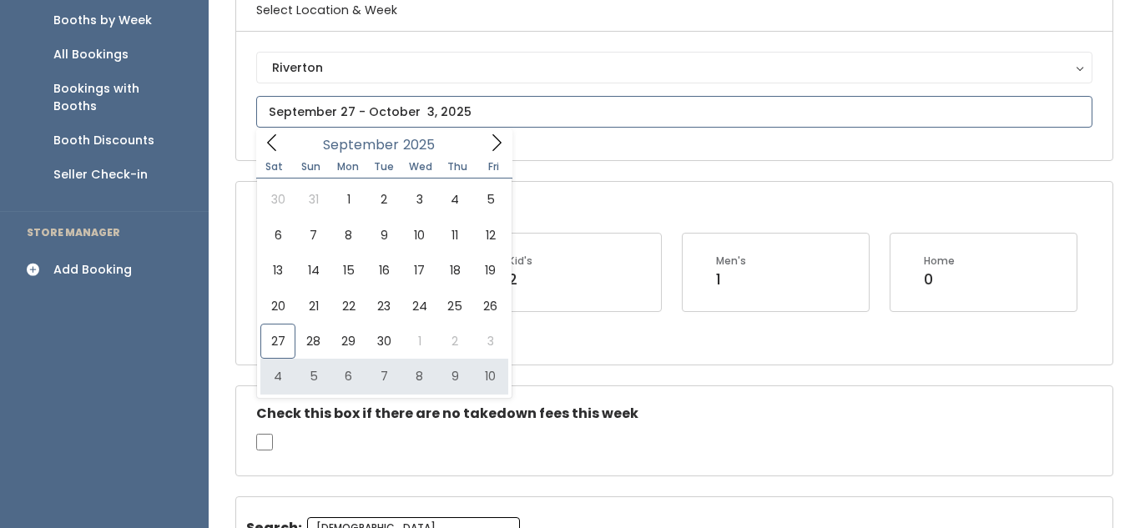
type input "[DATE] to [DATE]"
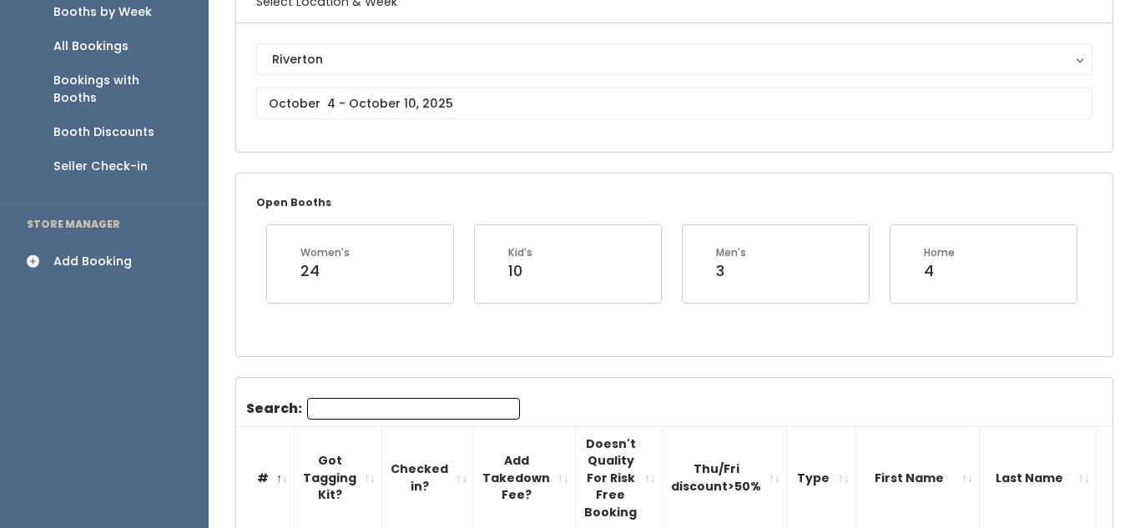
scroll to position [169, 0]
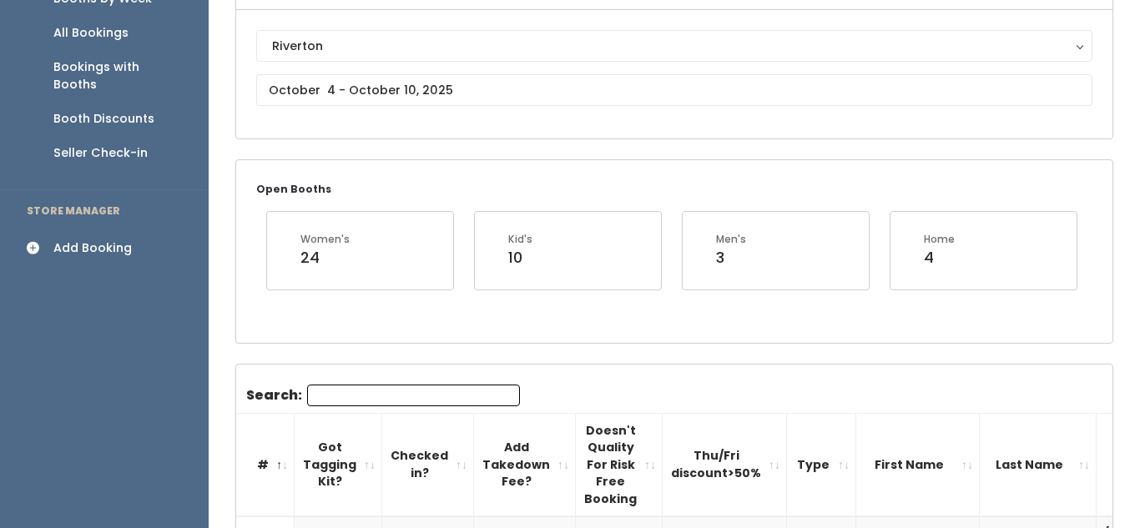
click at [343, 402] on input "Search:" at bounding box center [413, 396] width 213 height 22
type input "kristen"
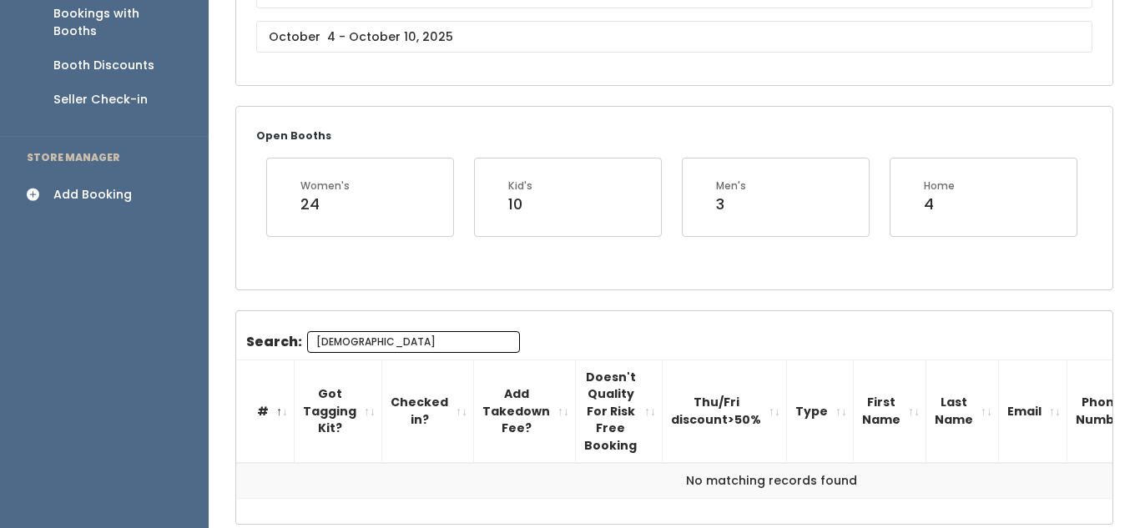
scroll to position [229, 0]
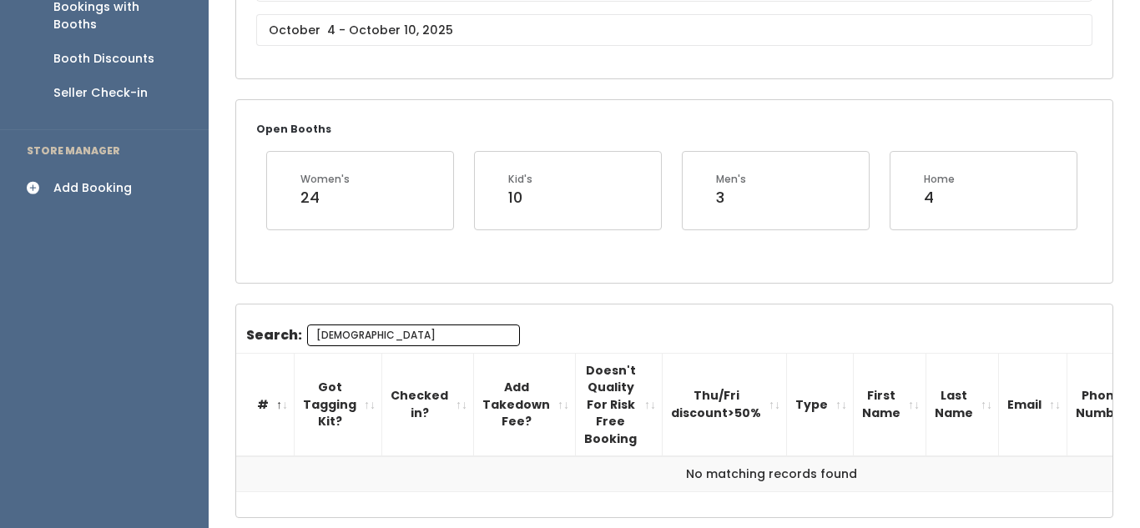
drag, startPoint x: 371, startPoint y: 340, endPoint x: 244, endPoint y: 330, distance: 128.0
click at [244, 330] on div "Search: kristen # Got Tagging Kit? Checked in? Add Takedown Fee? Doesn't Qualit…" at bounding box center [674, 409] width 876 height 169
type input "kristen"
drag, startPoint x: 380, startPoint y: 335, endPoint x: 287, endPoint y: 333, distance: 92.6
click at [287, 333] on label "Search: kristen" at bounding box center [383, 336] width 274 height 22
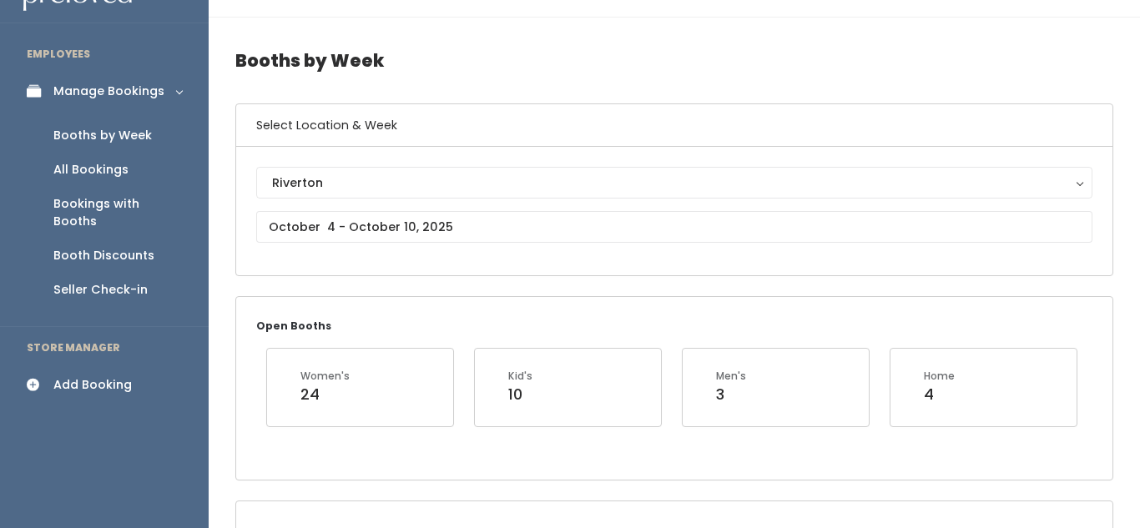
scroll to position [0, 0]
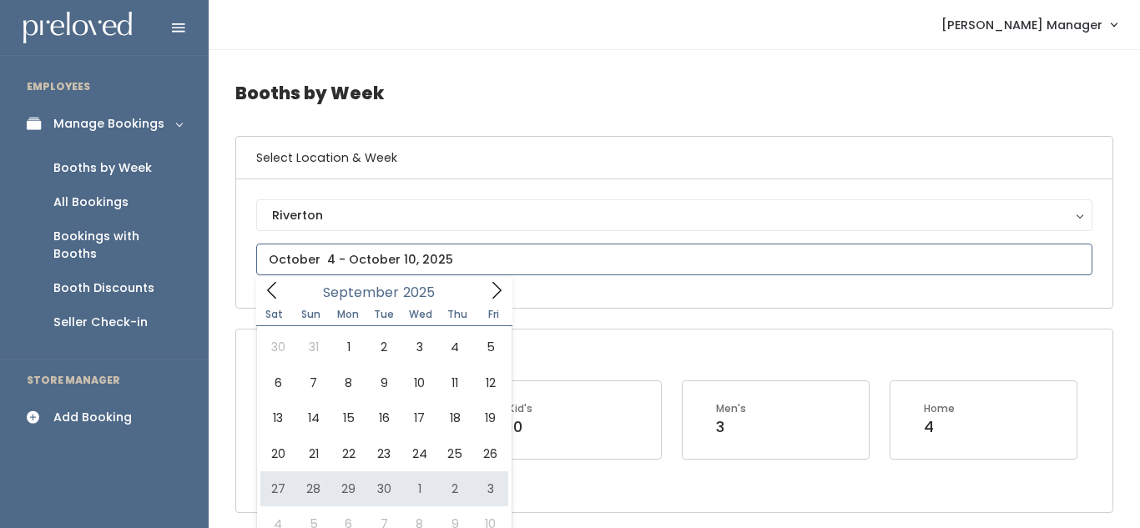
type input "September 27 to October 3"
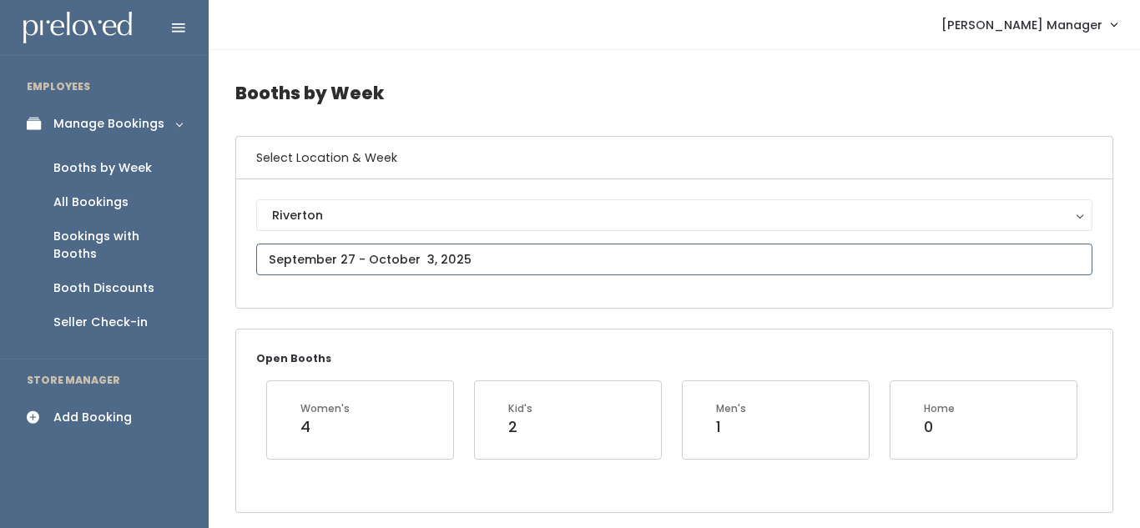
click at [392, 249] on input "text" at bounding box center [674, 260] width 836 height 32
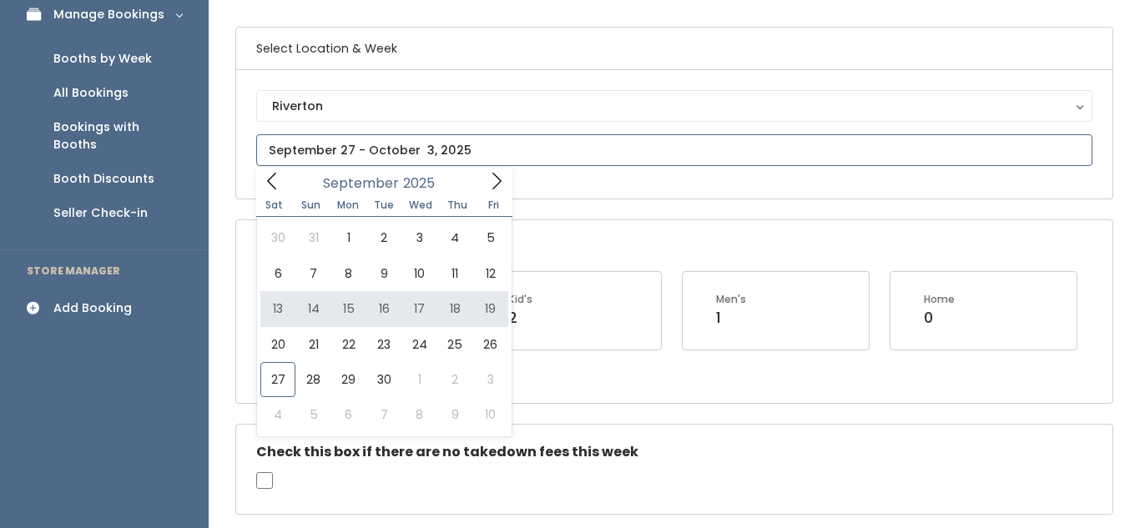
scroll to position [116, 0]
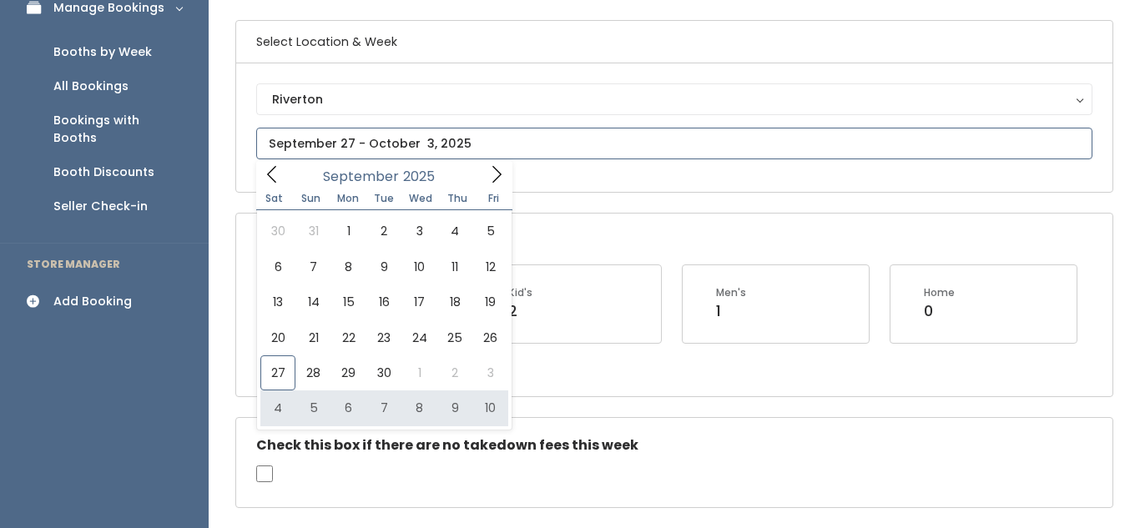
type input "October 4 to October 10"
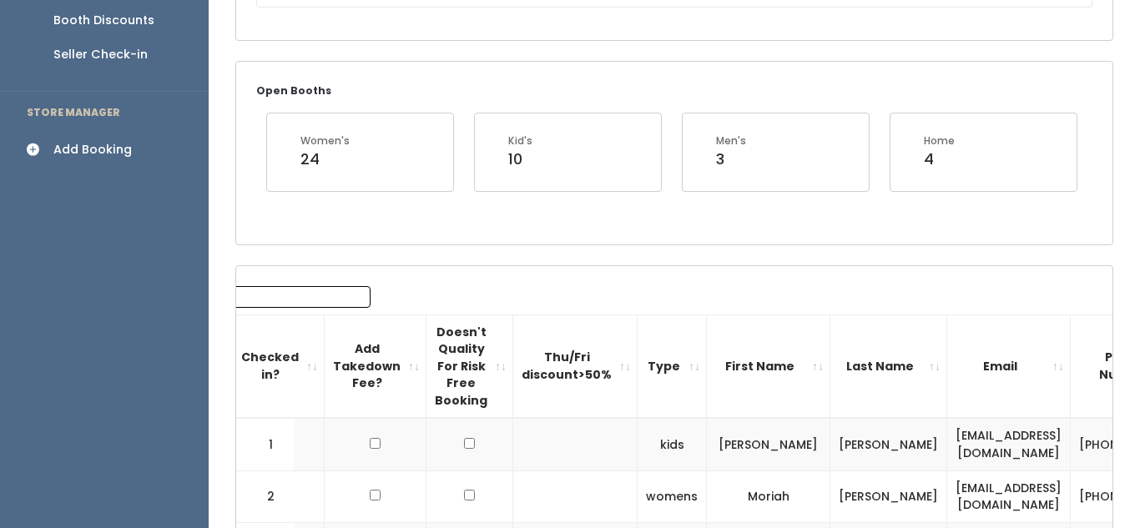
scroll to position [239, 0]
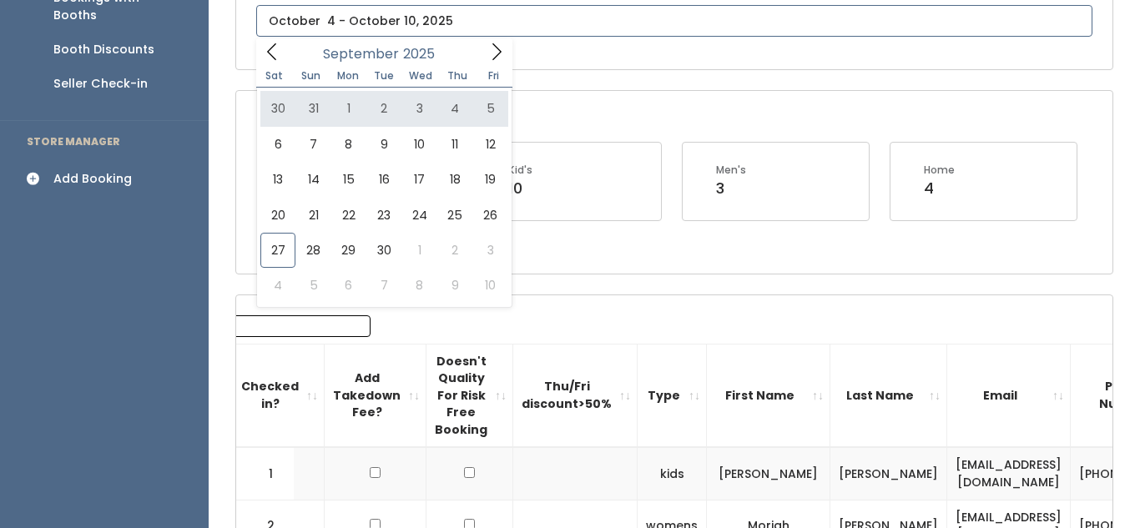
click at [488, 53] on icon at bounding box center [496, 52] width 18 height 18
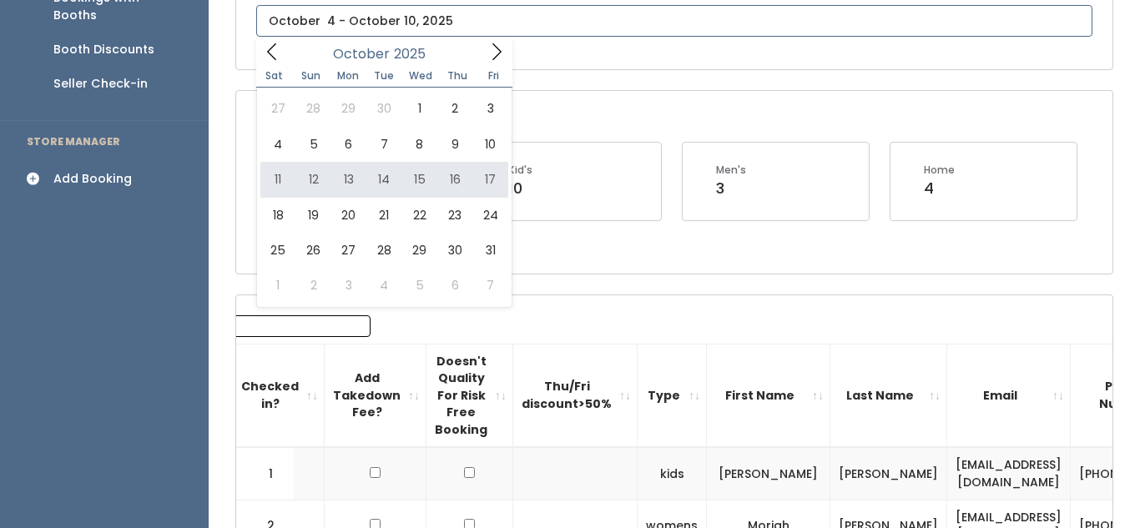
type input "[DATE] to [DATE]"
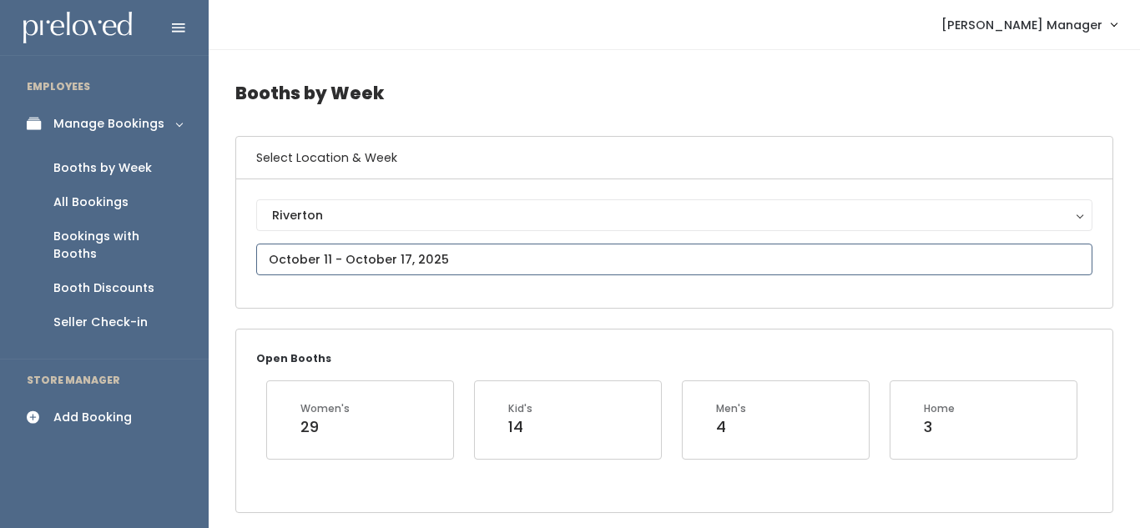
click at [365, 257] on input "text" at bounding box center [674, 260] width 836 height 32
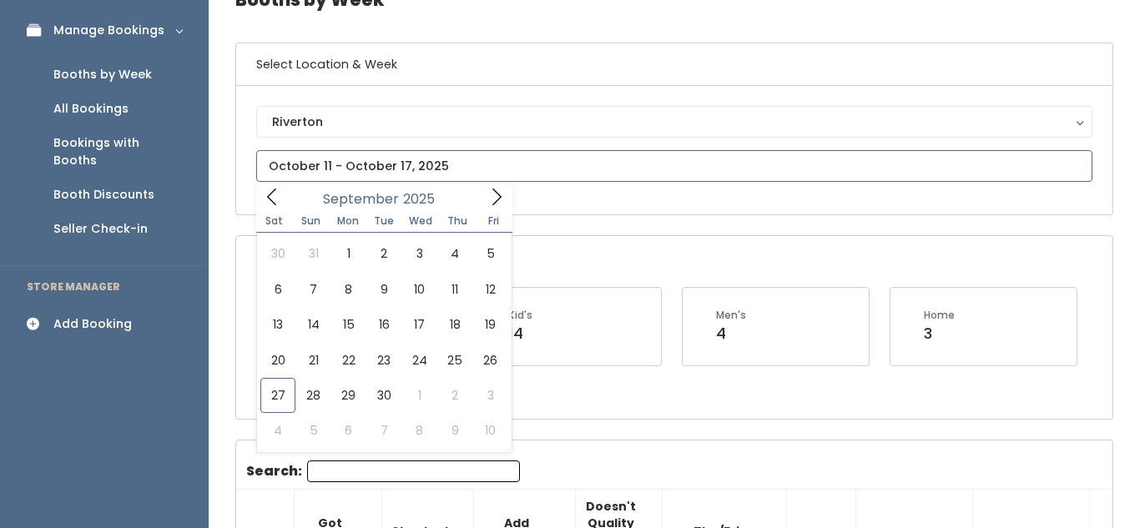
scroll to position [97, 0]
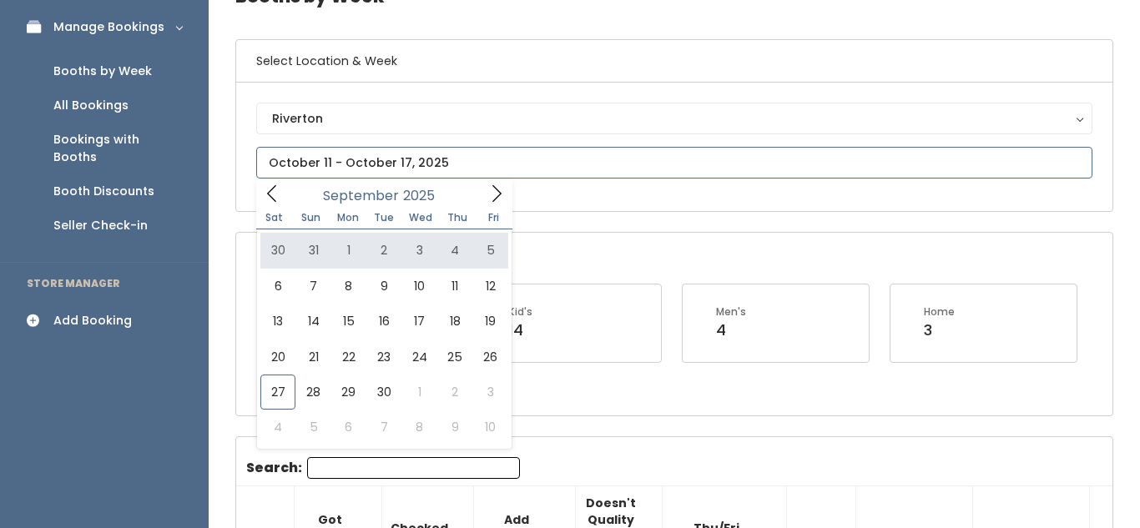
click at [493, 189] on icon at bounding box center [496, 193] width 18 height 18
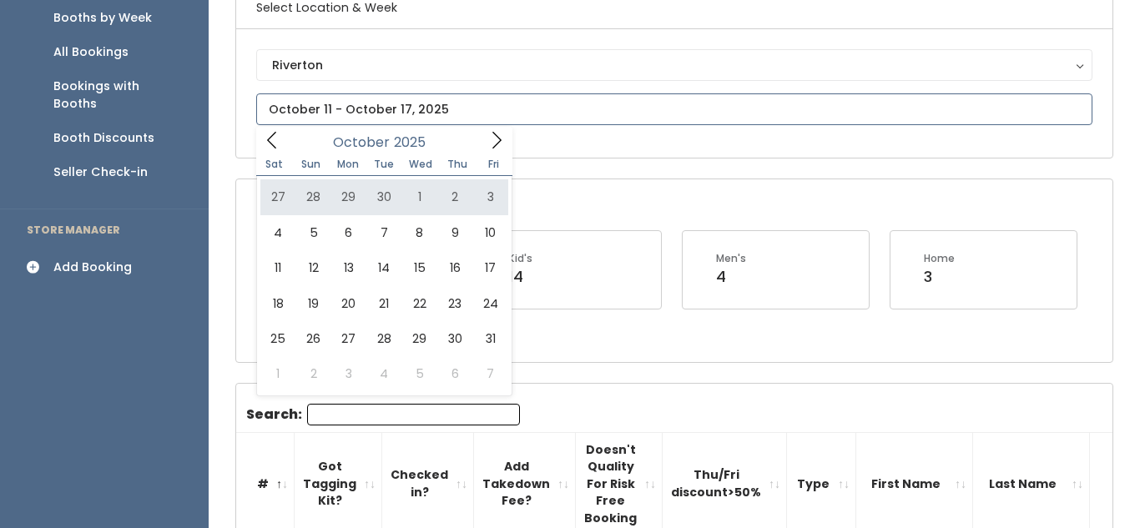
scroll to position [152, 0]
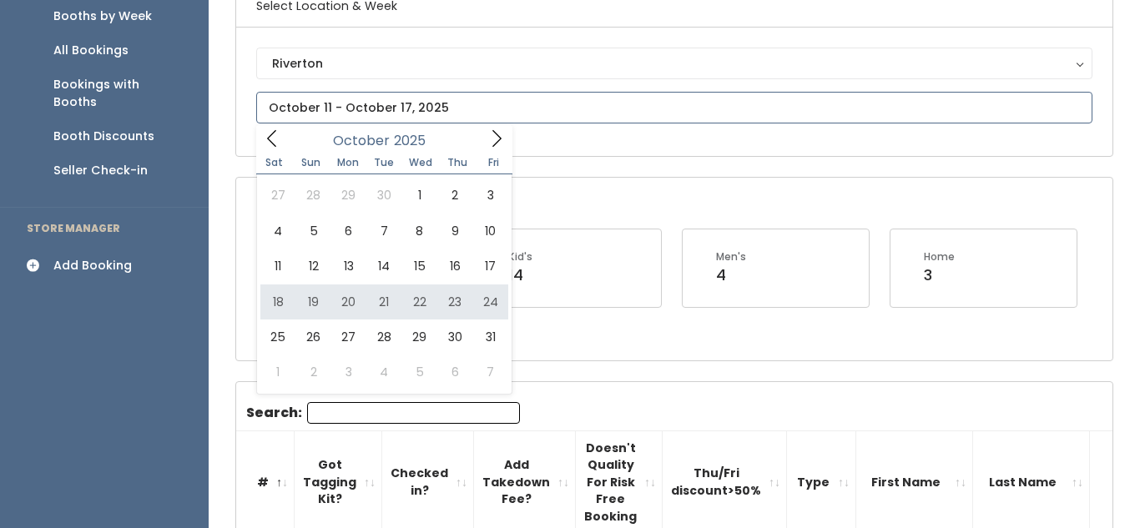
type input "October 18 to October 24"
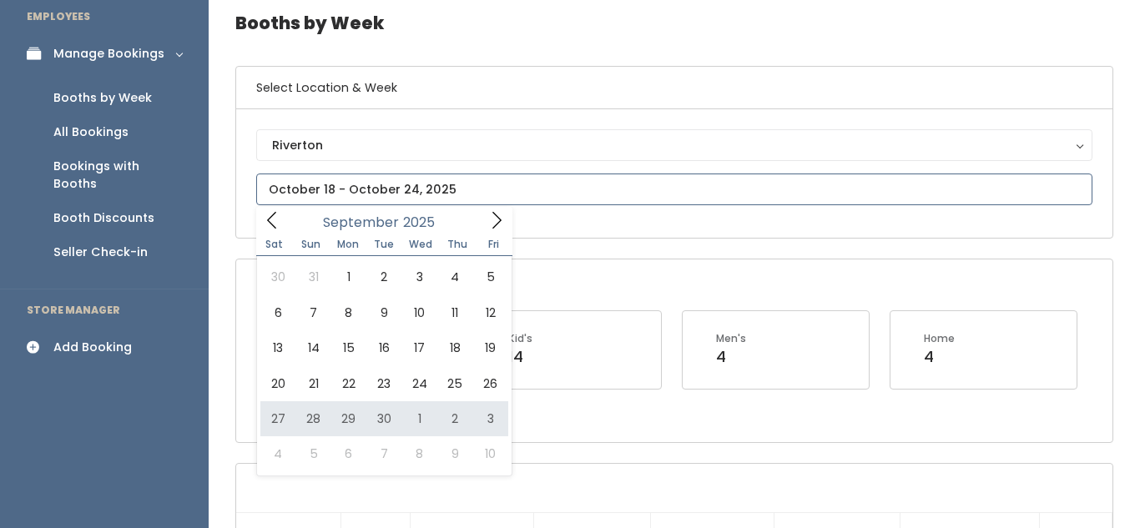
scroll to position [90, 0]
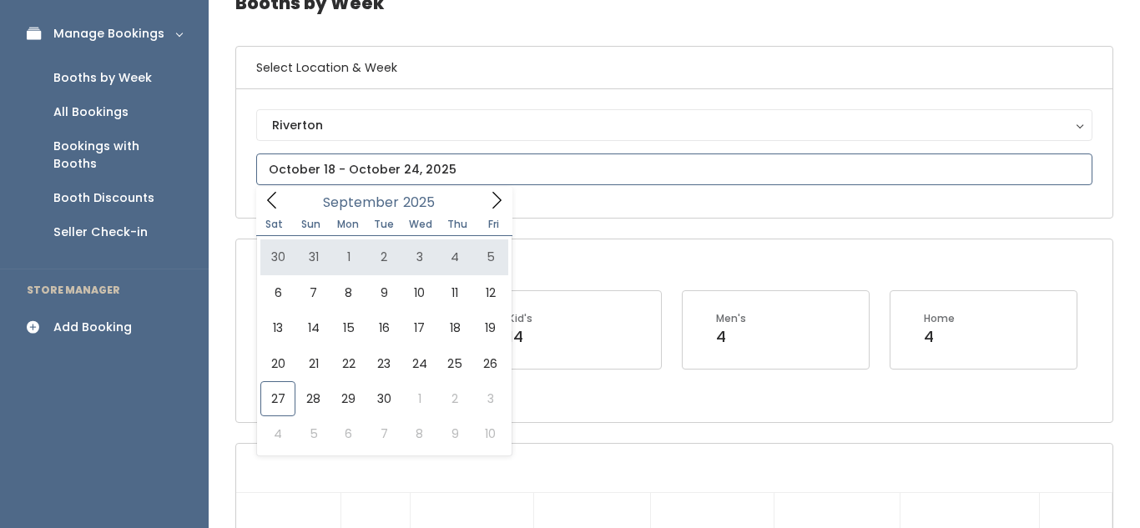
click at [485, 198] on span at bounding box center [497, 200] width 32 height 26
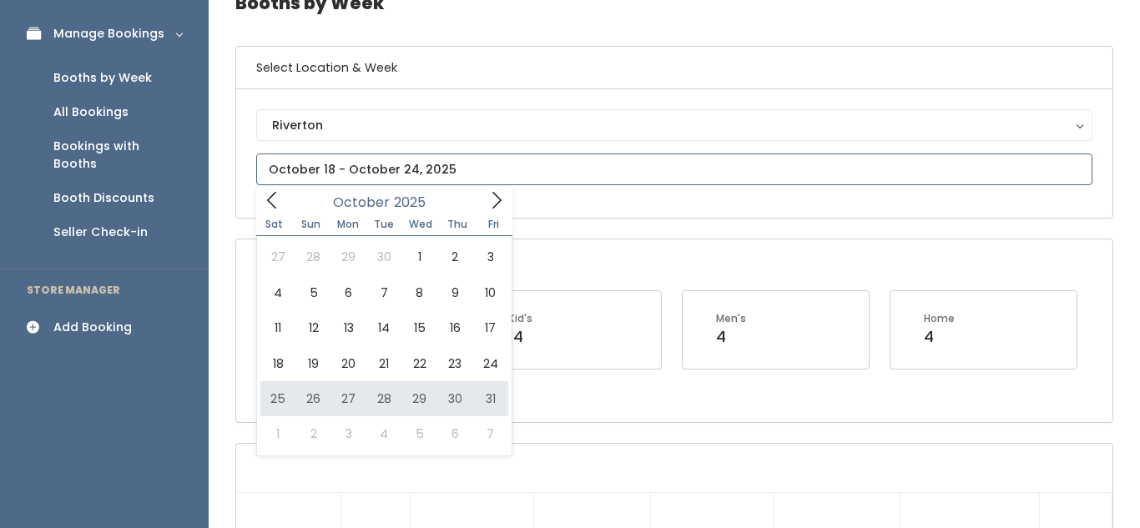
type input "October 25 to October 31"
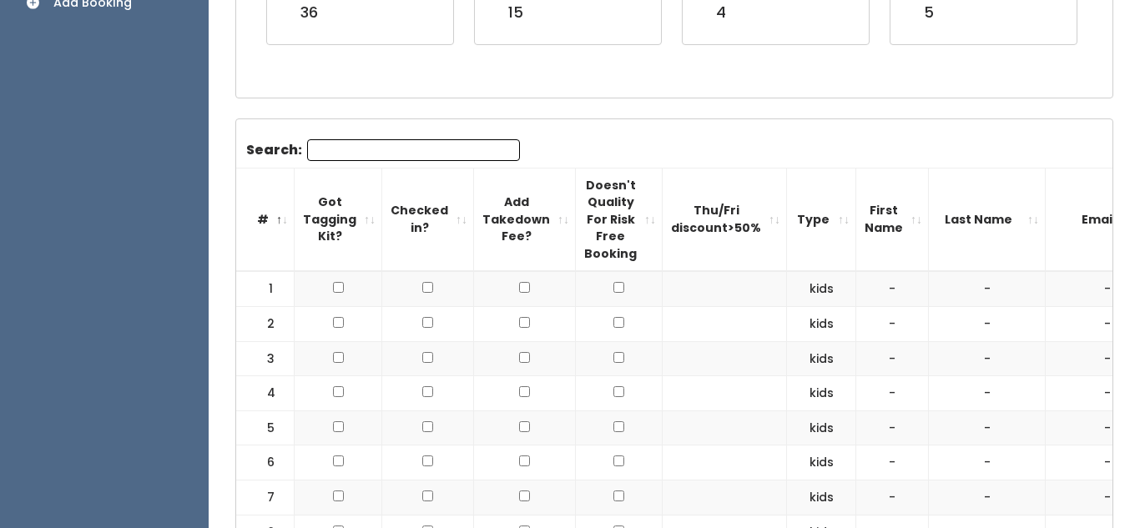
scroll to position [157, 0]
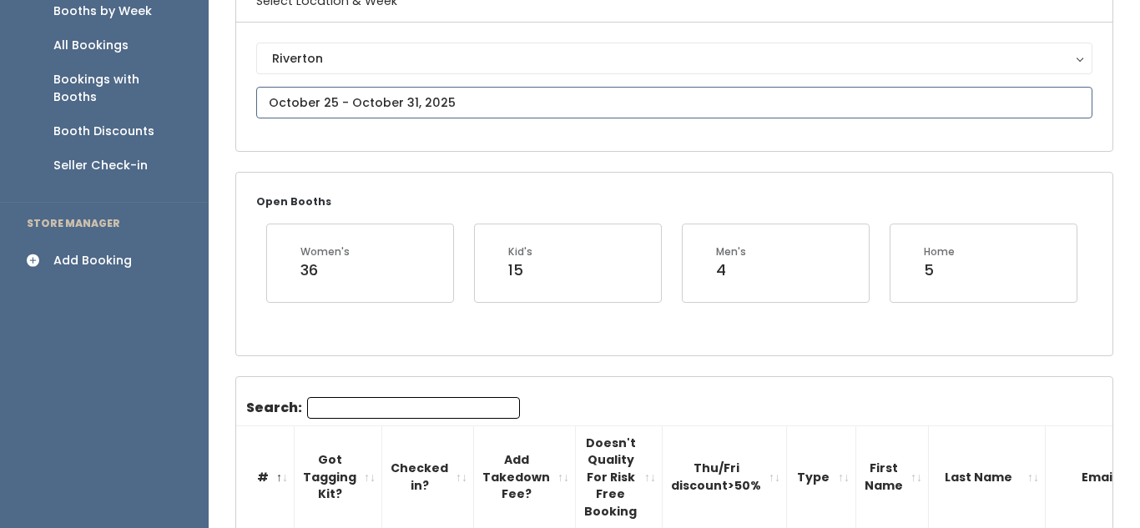
click at [399, 95] on input "text" at bounding box center [674, 103] width 836 height 32
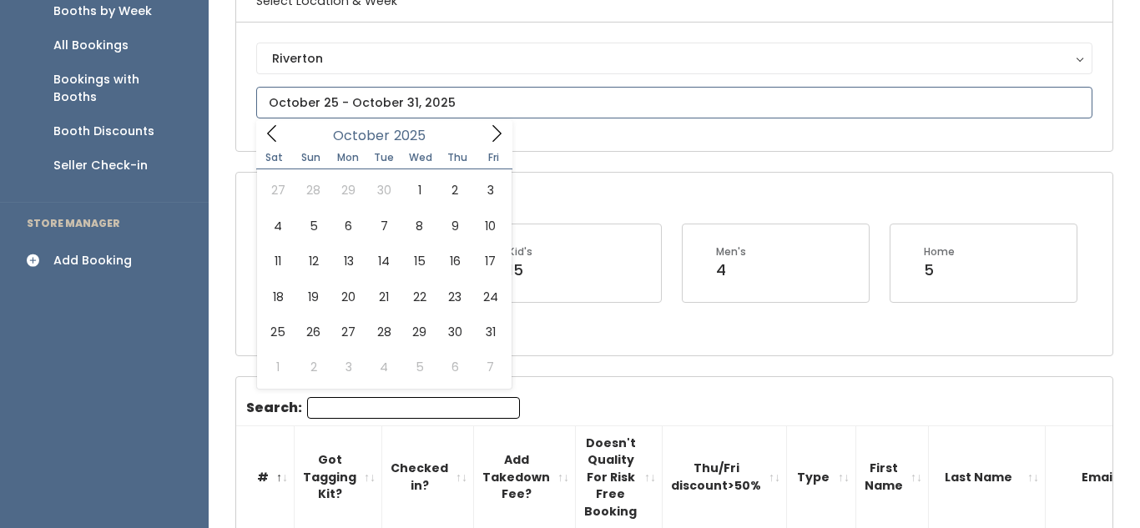
click at [494, 134] on icon at bounding box center [496, 133] width 18 height 18
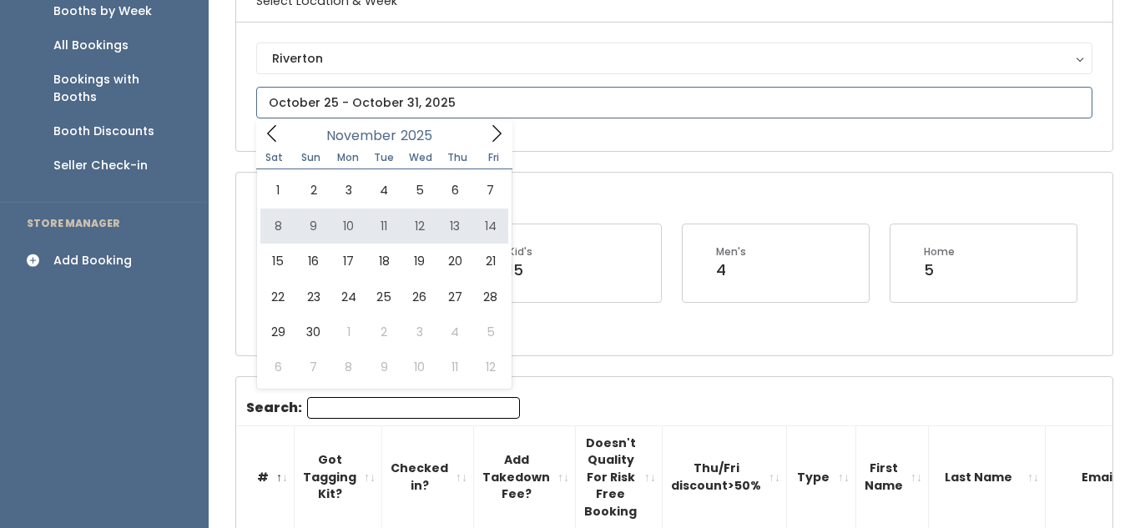
type input "November 8 to November 14"
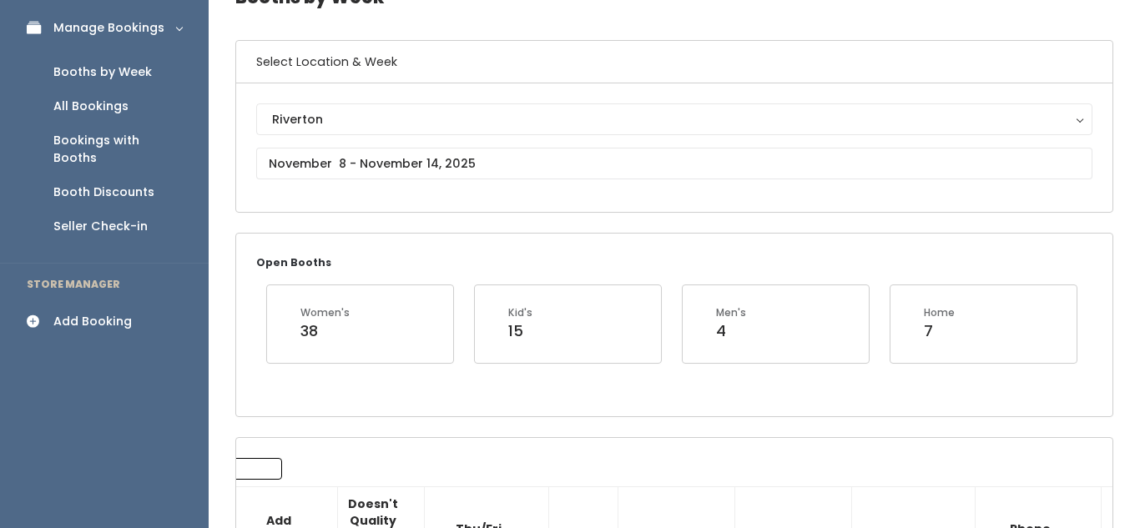
scroll to position [97, 0]
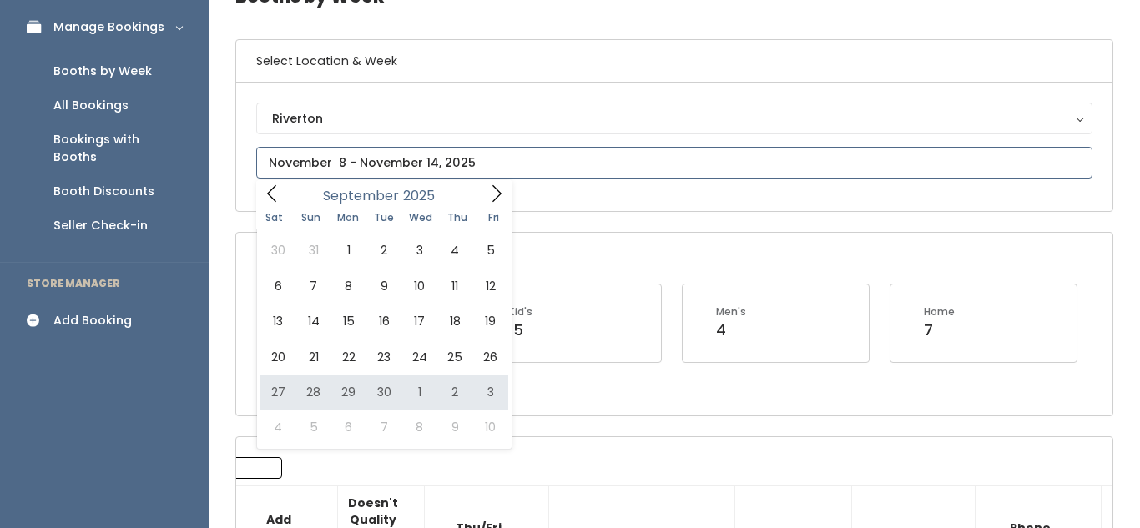
scroll to position [125, 0]
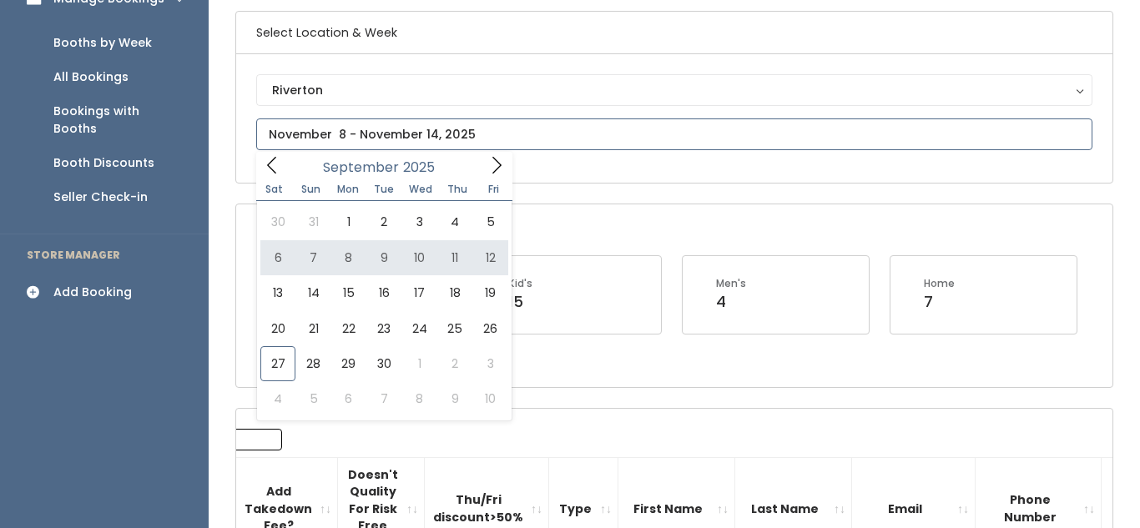
click at [498, 174] on icon at bounding box center [496, 165] width 18 height 18
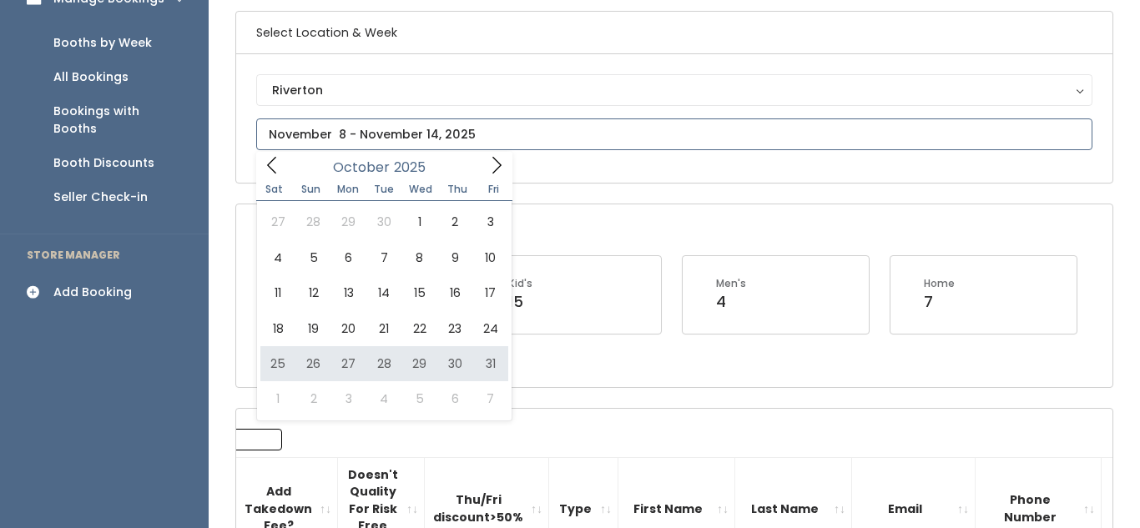
type input "October 25 to October 31"
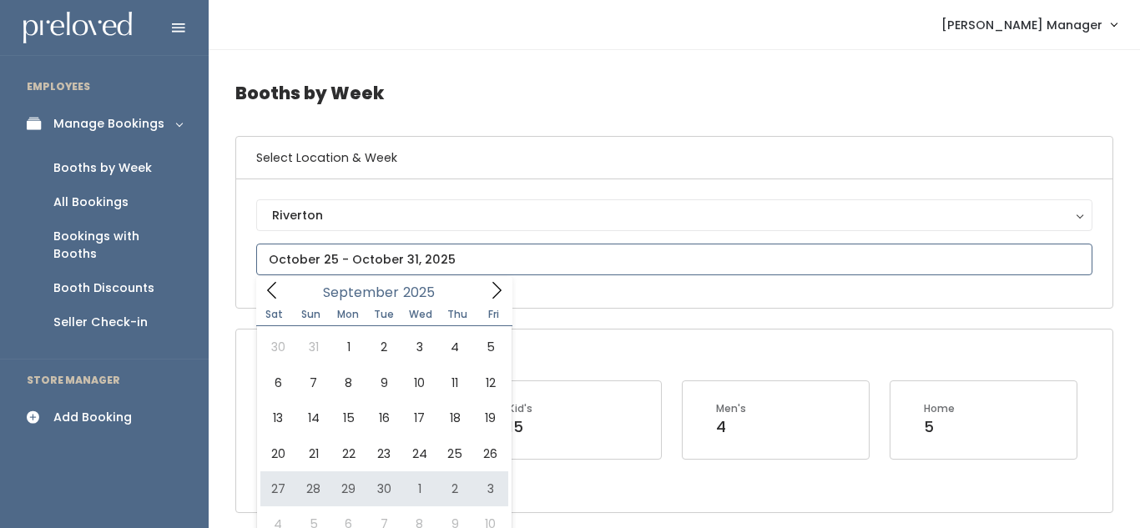
type input "[DATE] to [DATE]"
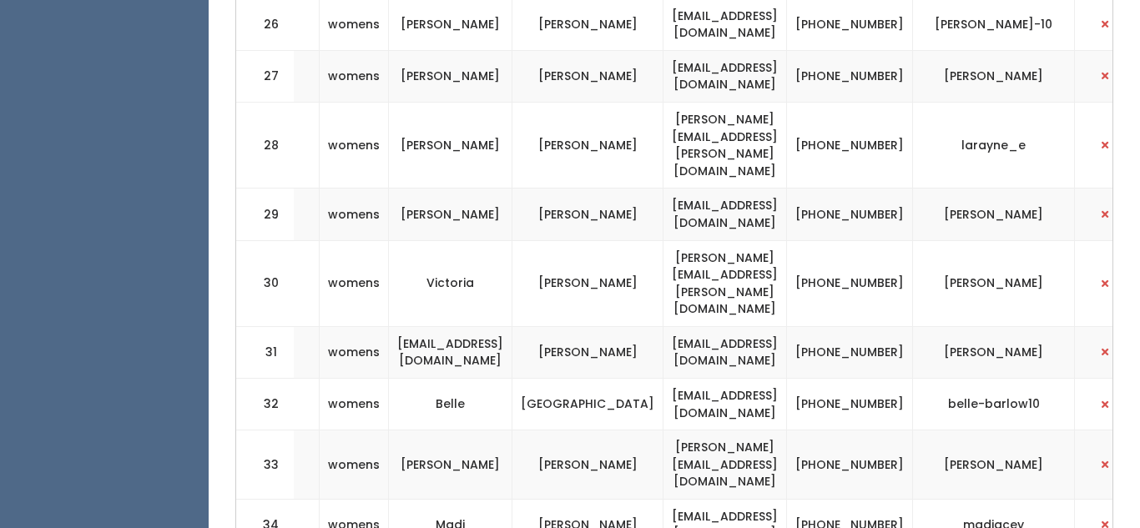
scroll to position [2147, 0]
drag, startPoint x: 664, startPoint y: 249, endPoint x: 798, endPoint y: 257, distance: 134.5
click at [787, 431] on td "elaine.reb@icloud.com" at bounding box center [724, 465] width 123 height 69
copy td "elaine.reb@icloud.com"
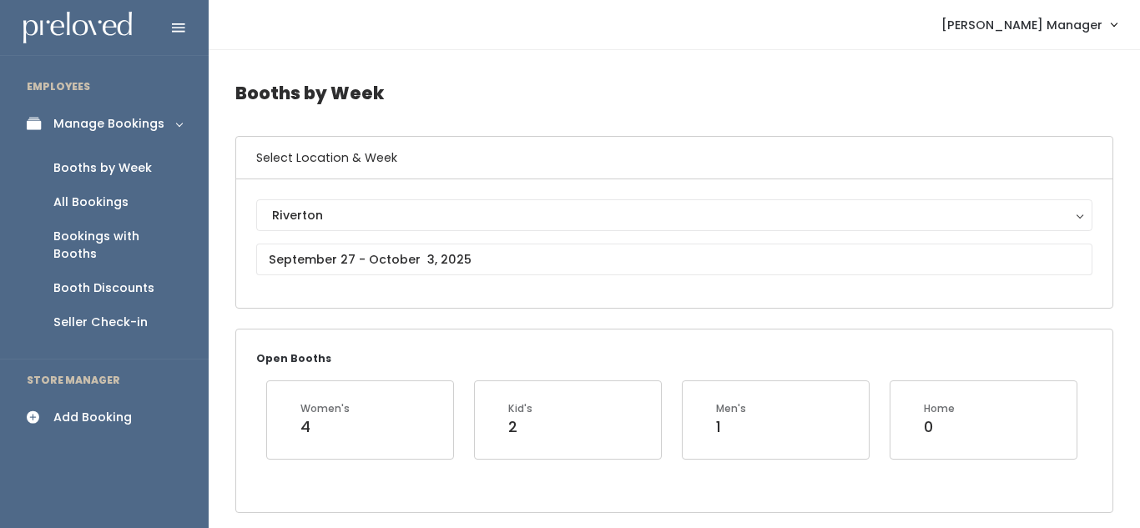
click at [56, 399] on link "Add Booking" at bounding box center [104, 418] width 209 height 38
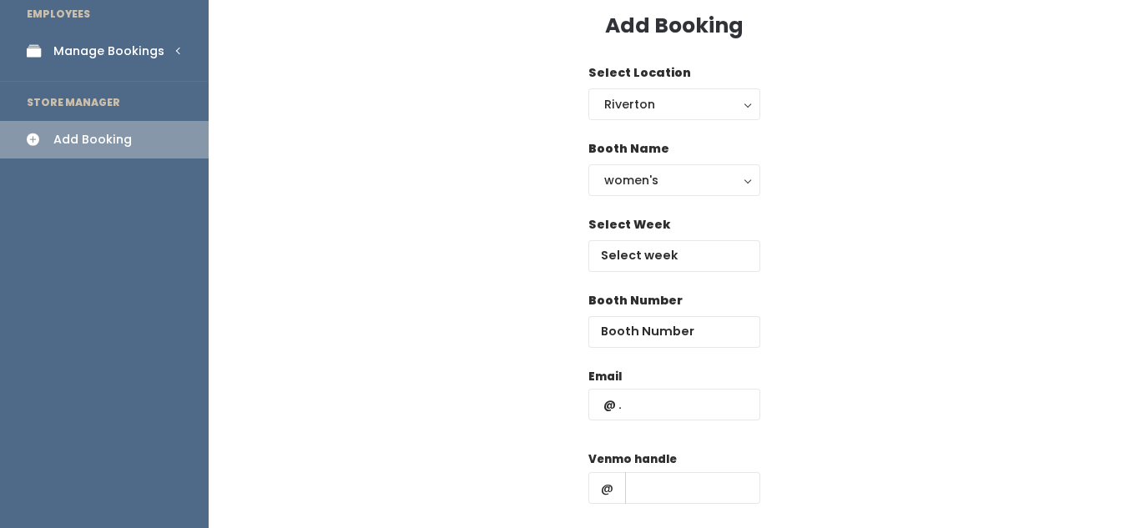
scroll to position [74, 0]
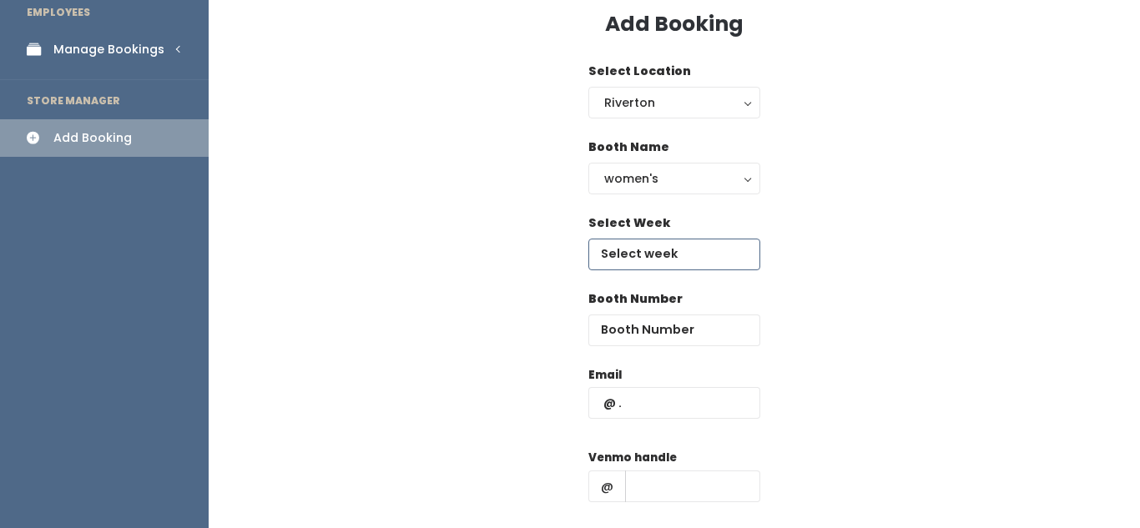
click at [655, 253] on input "text" at bounding box center [674, 255] width 172 height 32
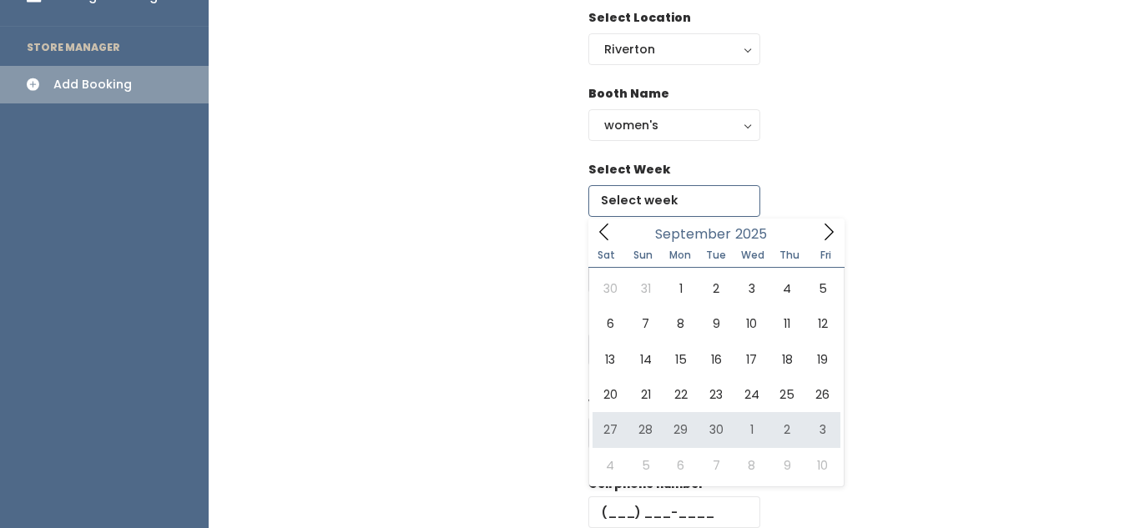
scroll to position [128, 0]
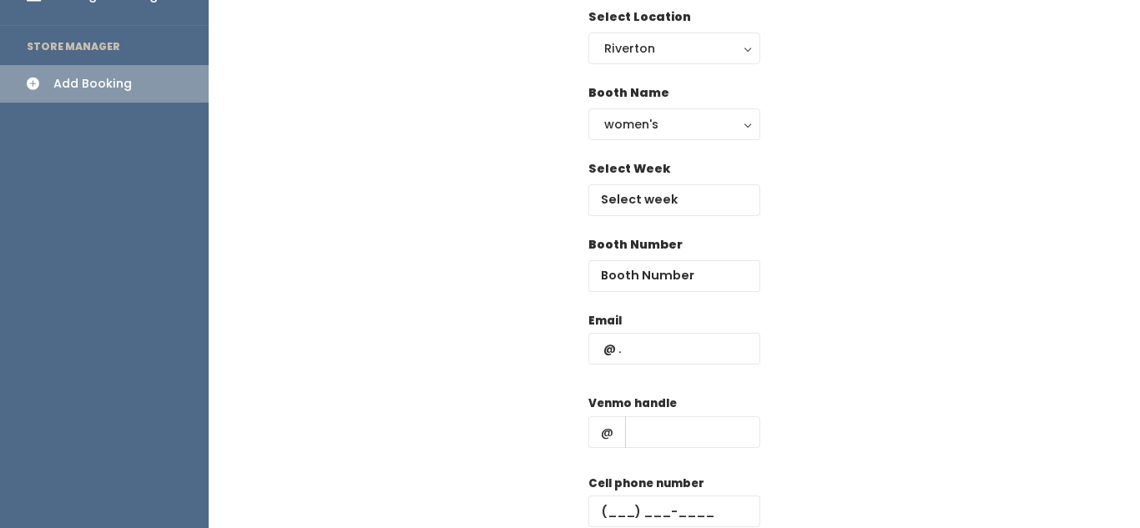
click at [868, 350] on div "Email Venmo handle @ Cell phone number Create" at bounding box center [674, 459] width 878 height 295
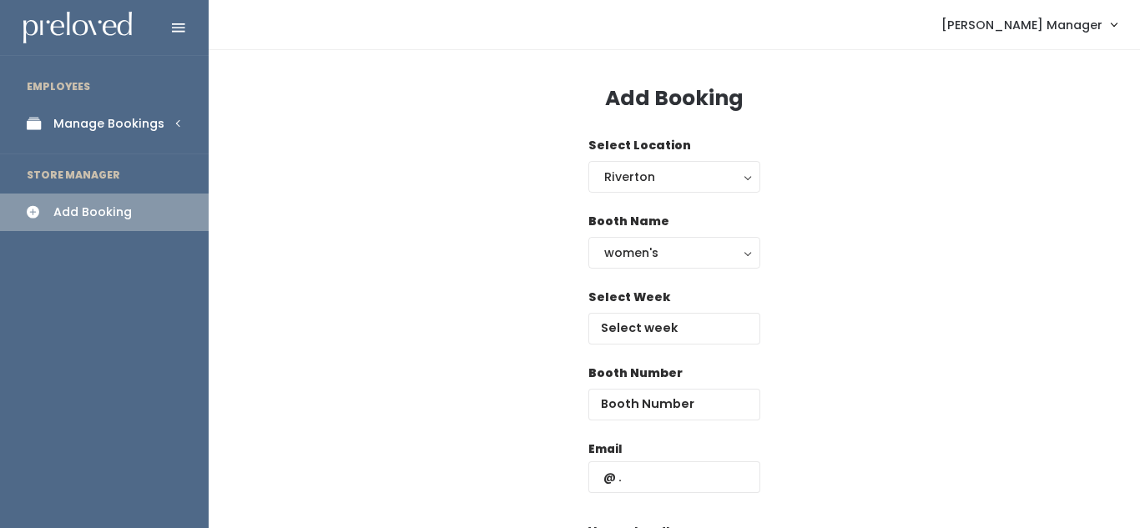
click at [51, 119] on link "Manage Bookings" at bounding box center [104, 124] width 209 height 38
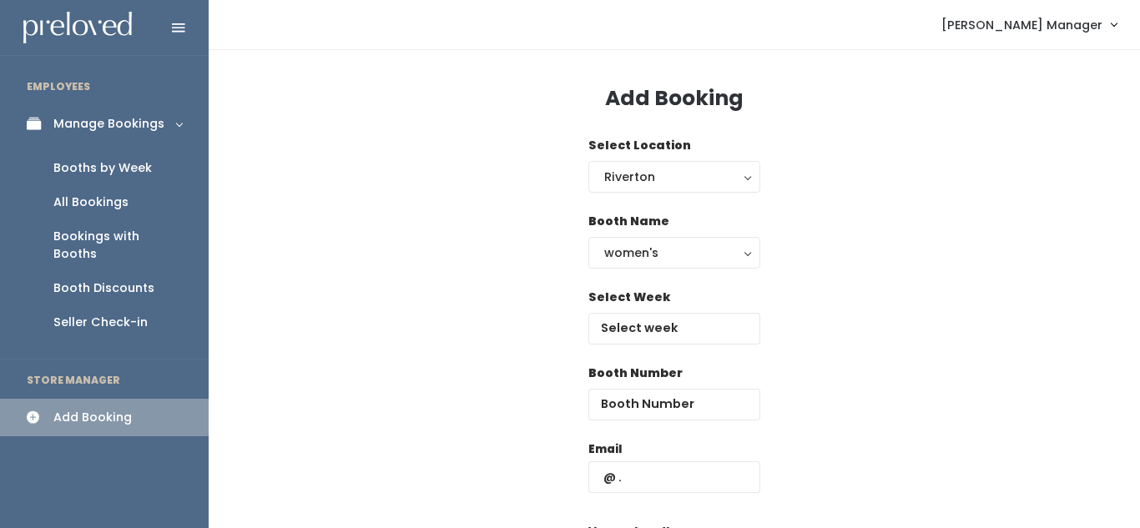
click at [74, 167] on div "Booths by Week" at bounding box center [102, 168] width 98 height 18
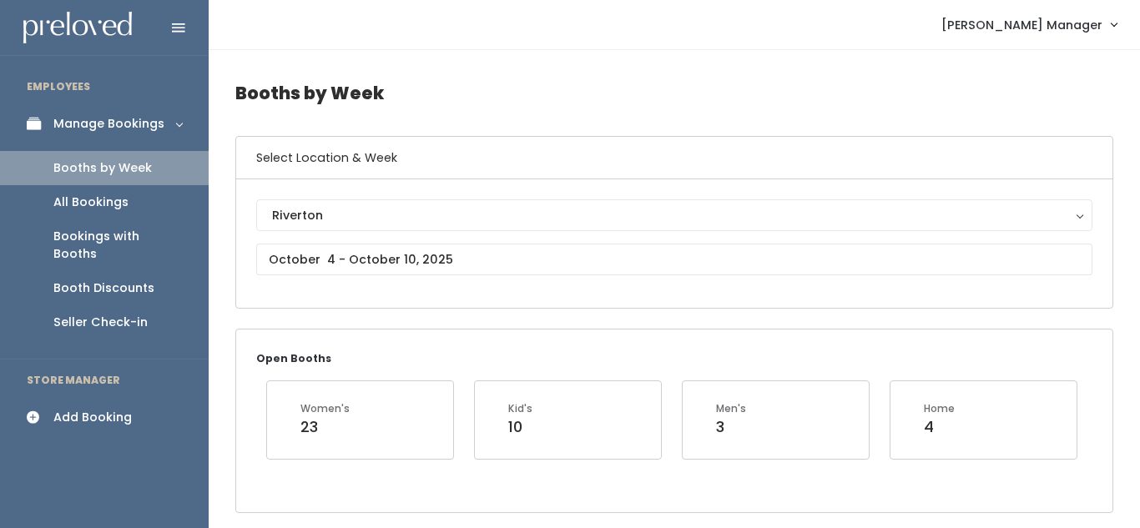
click at [86, 173] on div "Booths by Week" at bounding box center [102, 168] width 98 height 18
click at [406, 252] on input "text" at bounding box center [674, 260] width 836 height 32
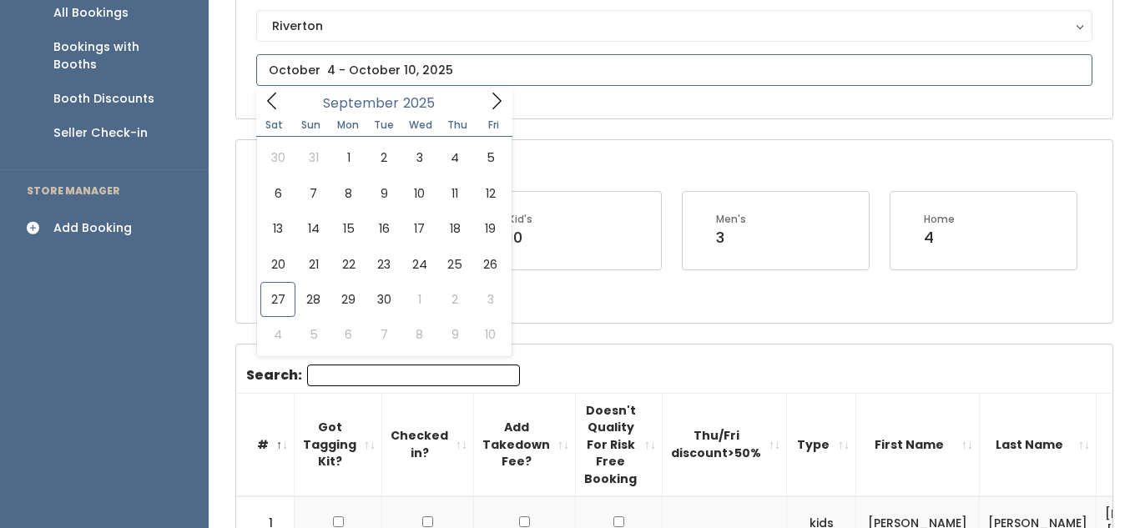
scroll to position [190, 0]
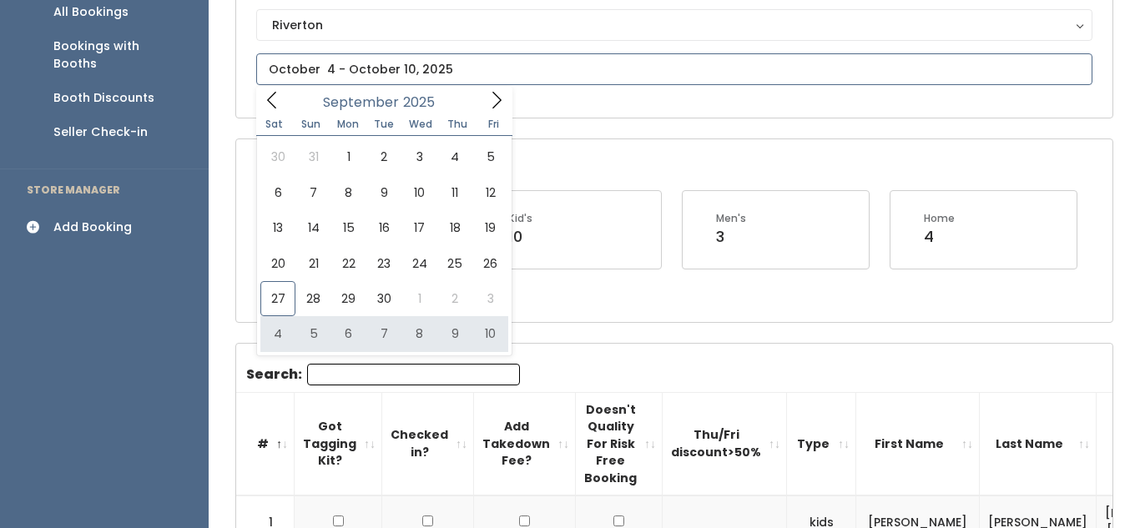
type input "[DATE] to [DATE]"
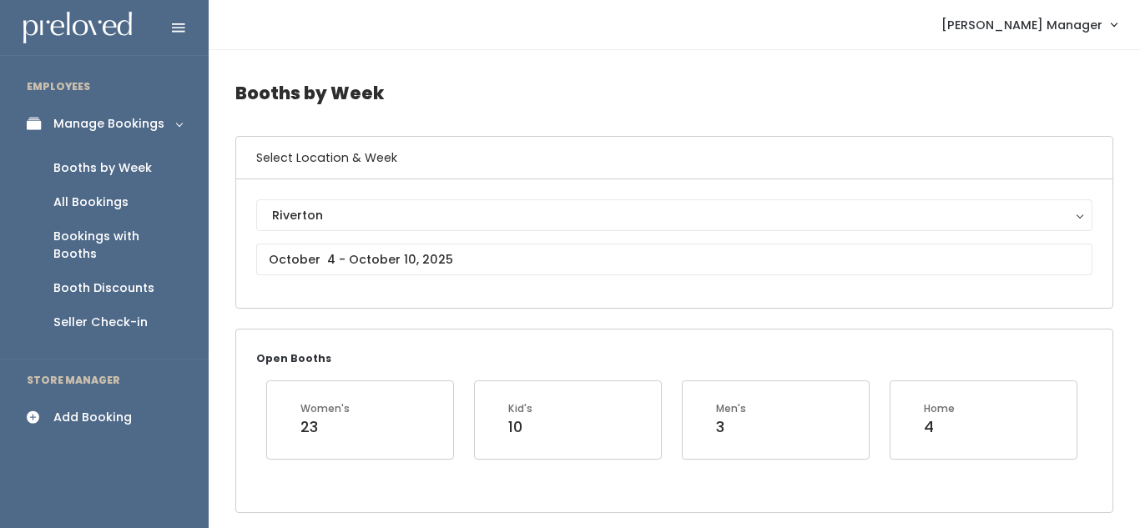
click at [45, 410] on icon at bounding box center [38, 417] width 23 height 14
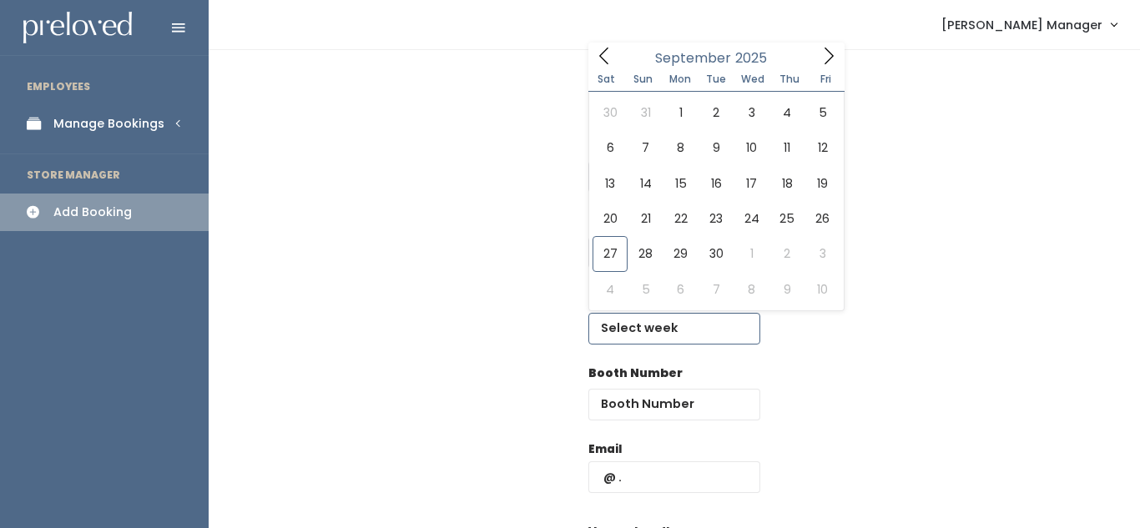
click at [621, 325] on input "text" at bounding box center [674, 329] width 172 height 32
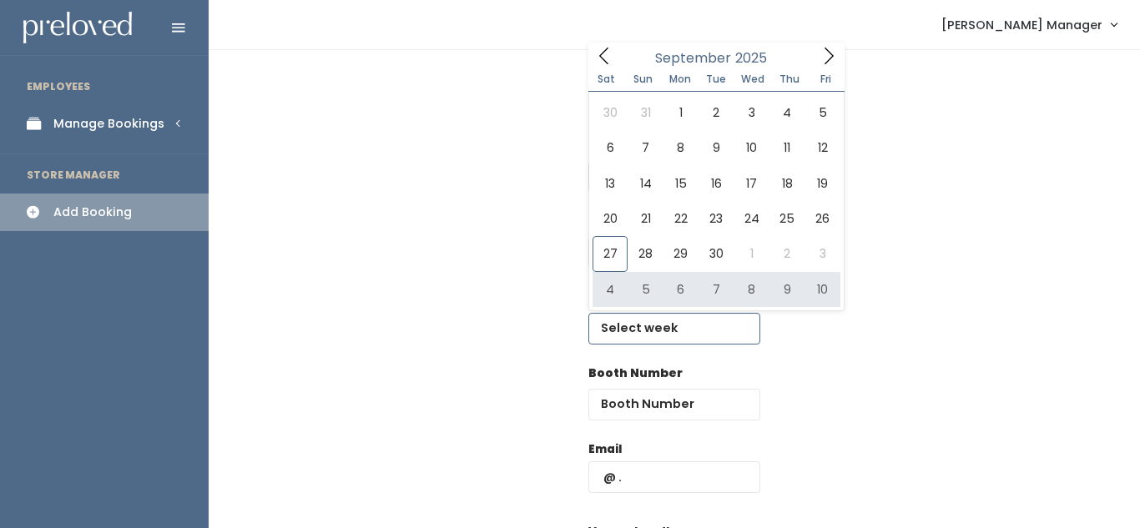
type input "[DATE] to [DATE]"
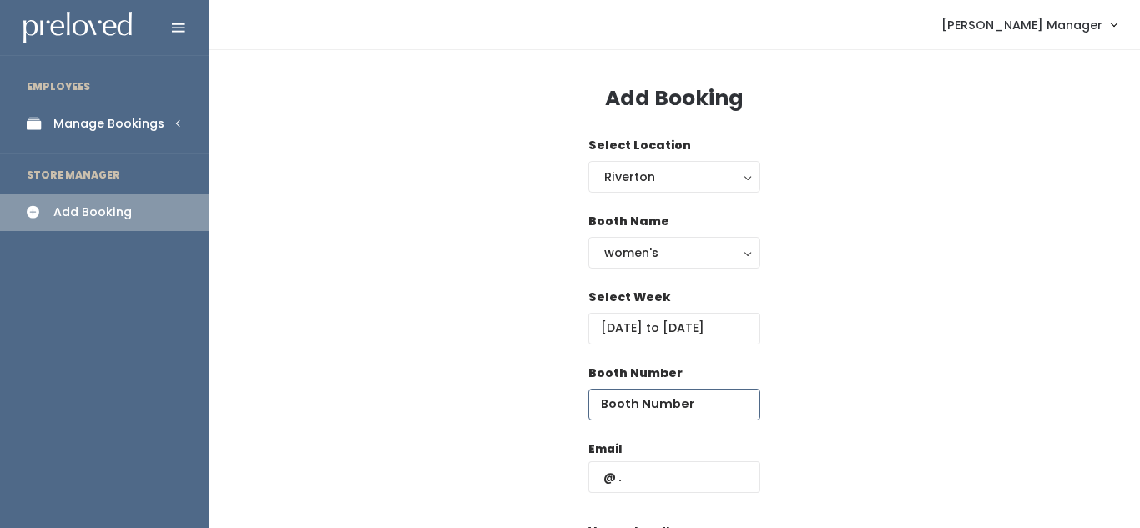
click at [630, 405] on input "number" at bounding box center [674, 405] width 172 height 32
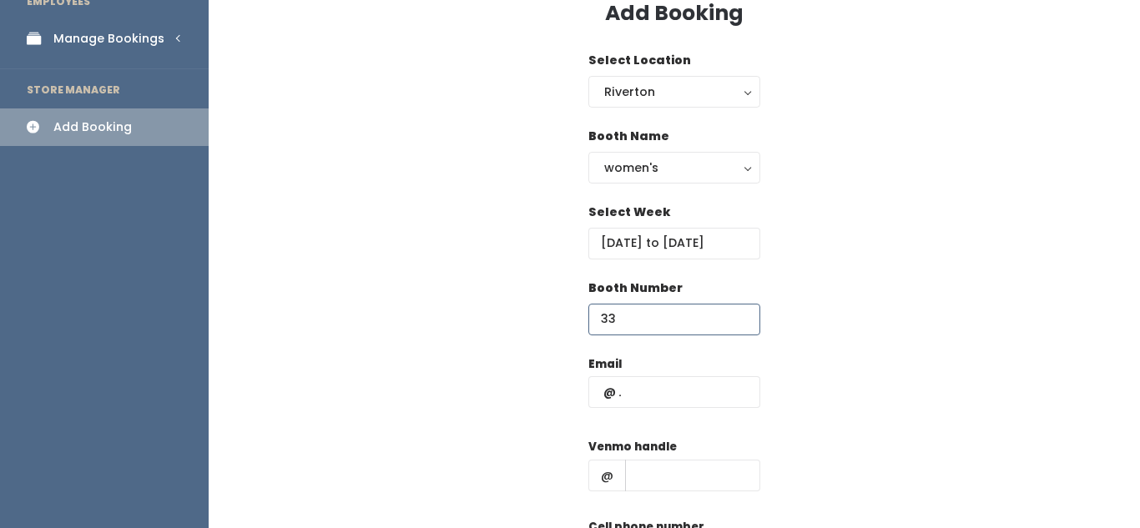
scroll to position [86, 0]
type input "33"
click at [637, 403] on input "text" at bounding box center [674, 391] width 172 height 32
paste input "[PERSON_NAME][EMAIL_ADDRESS][DOMAIN_NAME]"
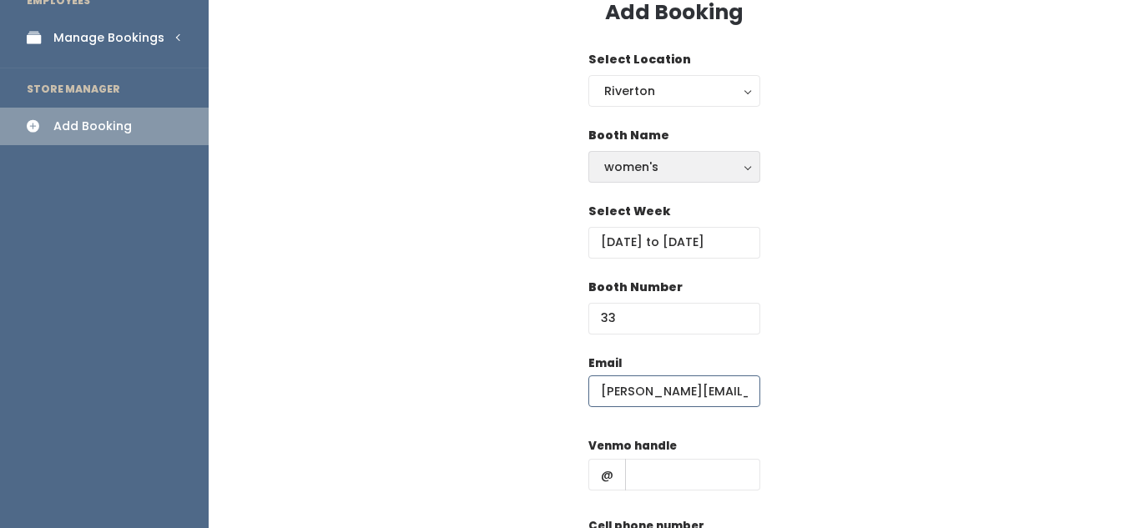
scroll to position [270, 0]
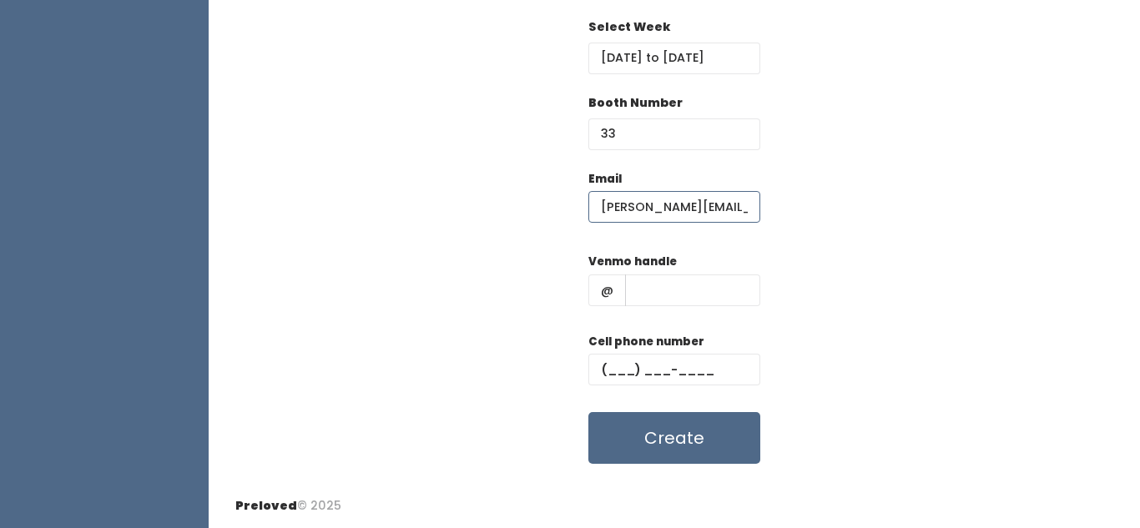
type input "[PERSON_NAME][EMAIL_ADDRESS][DOMAIN_NAME]"
click at [657, 274] on input "text" at bounding box center [692, 290] width 135 height 32
type input "hjkhk"
click at [621, 375] on input "text" at bounding box center [674, 370] width 172 height 32
type input "[PHONE_NUMBER]"
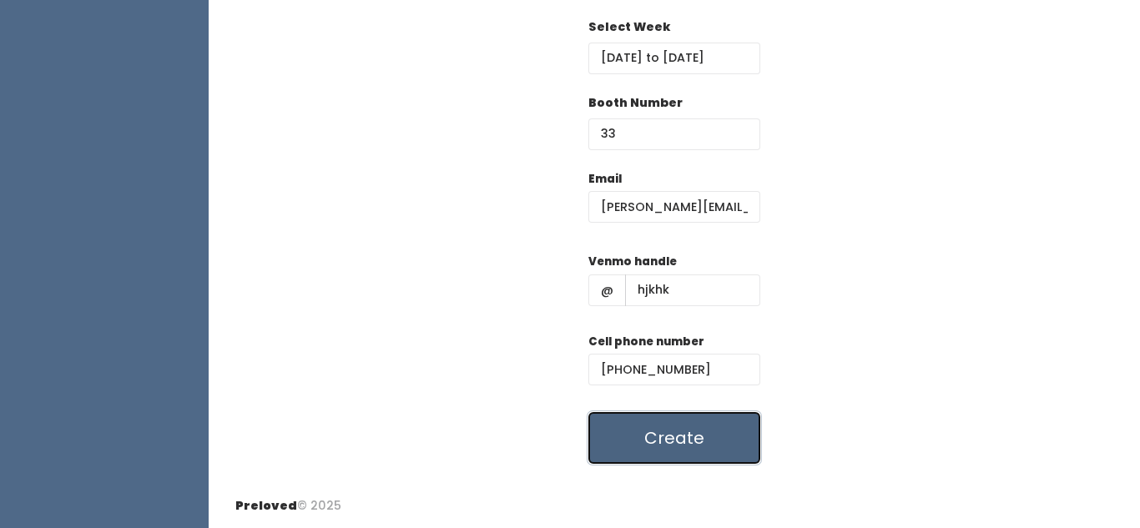
click at [667, 451] on button "Create" at bounding box center [674, 438] width 172 height 52
